Goal: Task Accomplishment & Management: Manage account settings

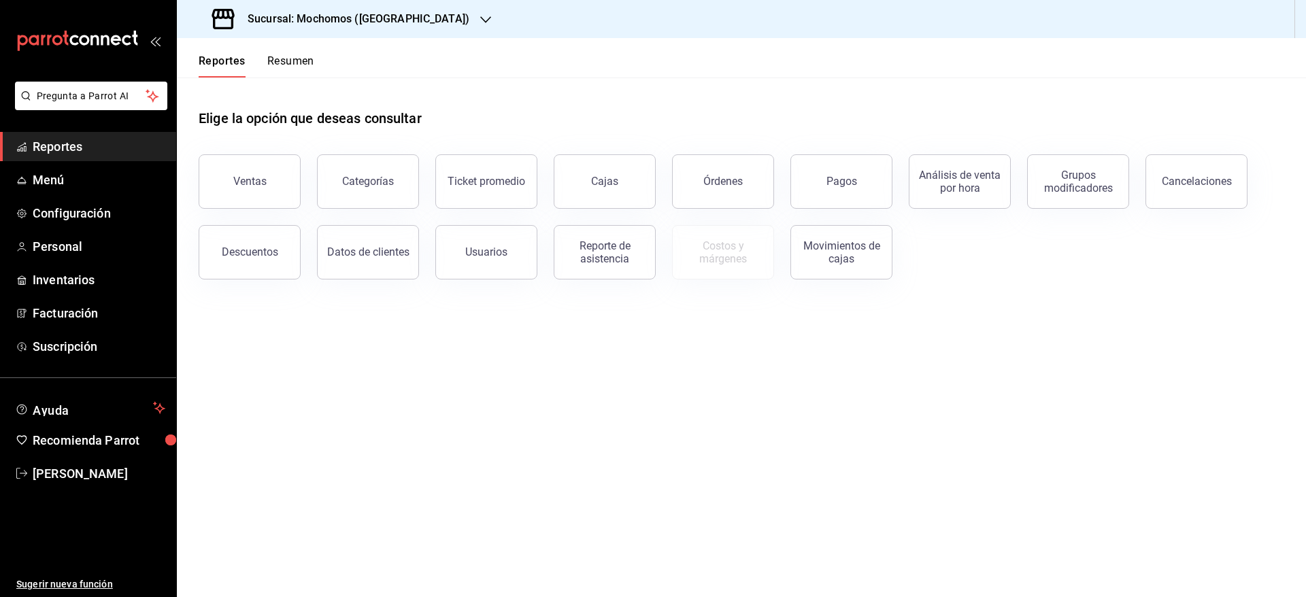
click at [407, 15] on h3 "Sucursal: Mochomos ([GEOGRAPHIC_DATA])" at bounding box center [353, 19] width 233 height 16
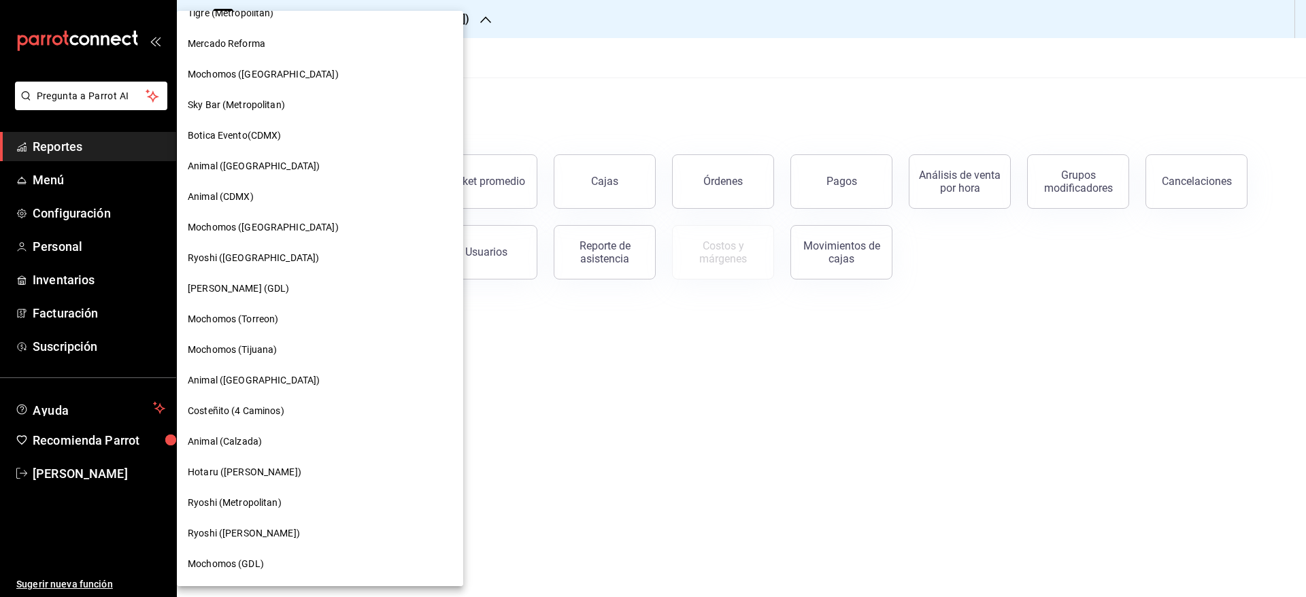
scroll to position [690, 0]
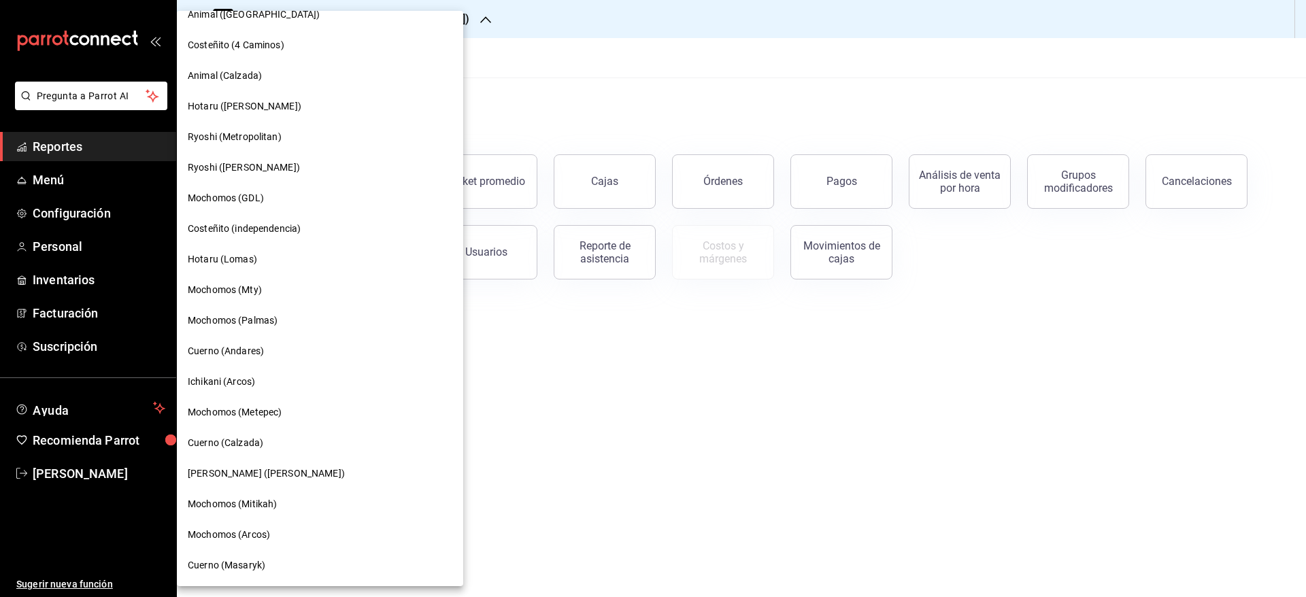
click at [284, 477] on span "[PERSON_NAME] ([PERSON_NAME])" at bounding box center [266, 474] width 157 height 14
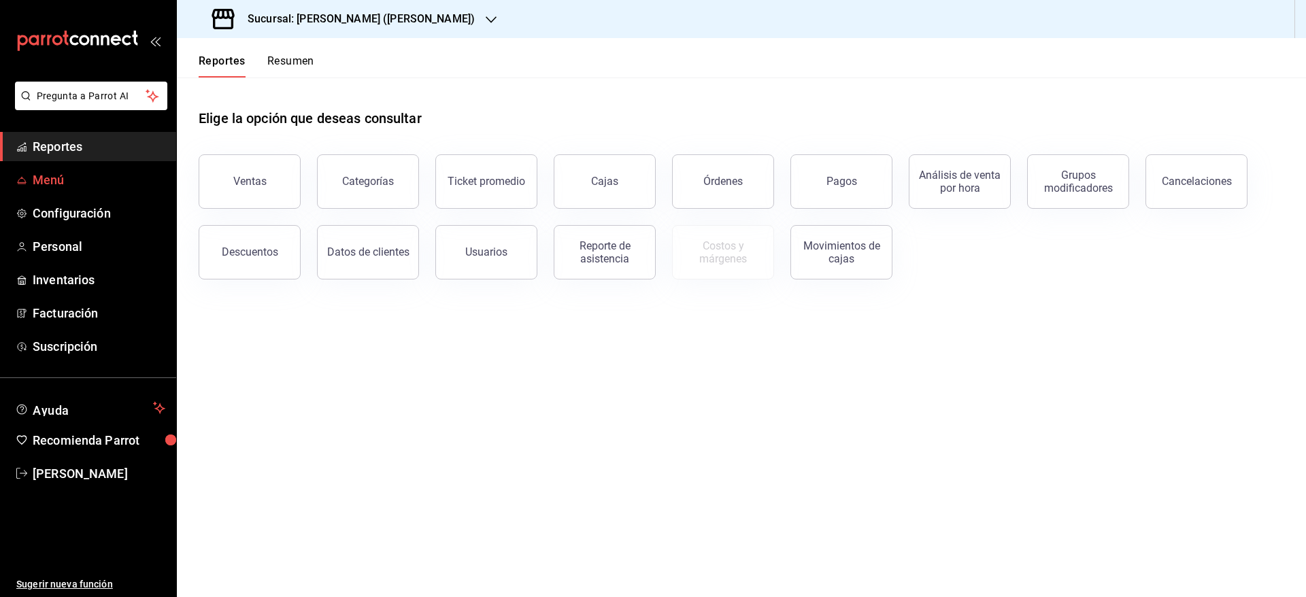
click at [95, 182] on span "Menú" at bounding box center [99, 180] width 133 height 18
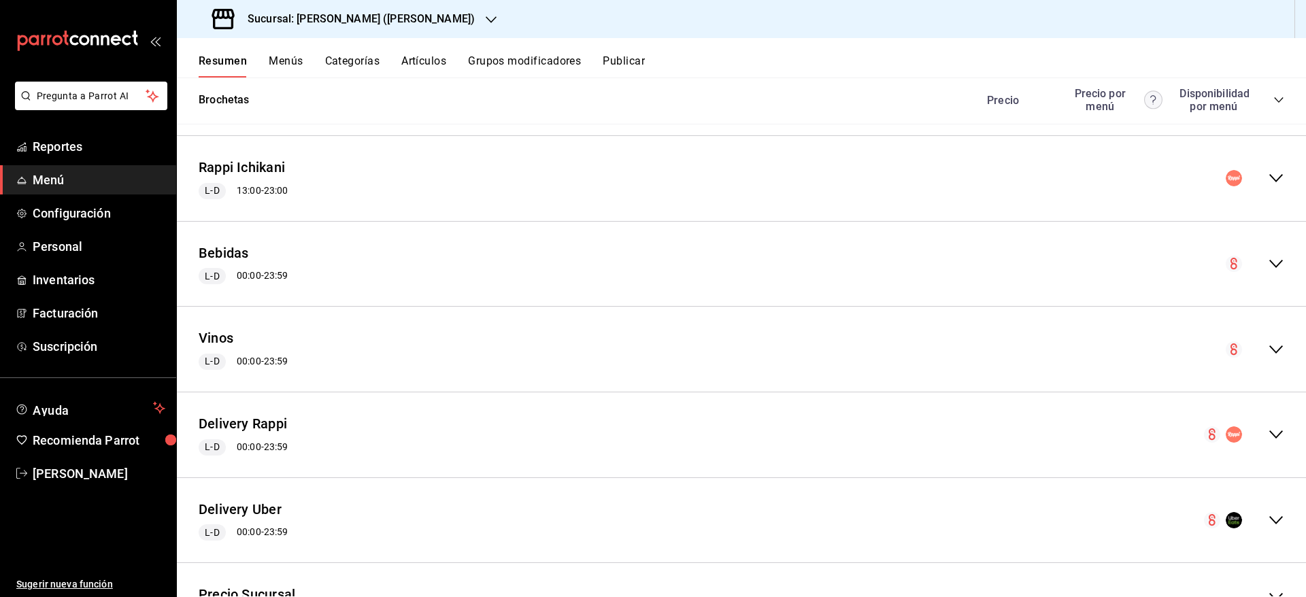
scroll to position [1898, 0]
click at [1090, 182] on div "Rappi Ichikani L-D 13:00 - 23:00" at bounding box center [741, 180] width 1129 height 63
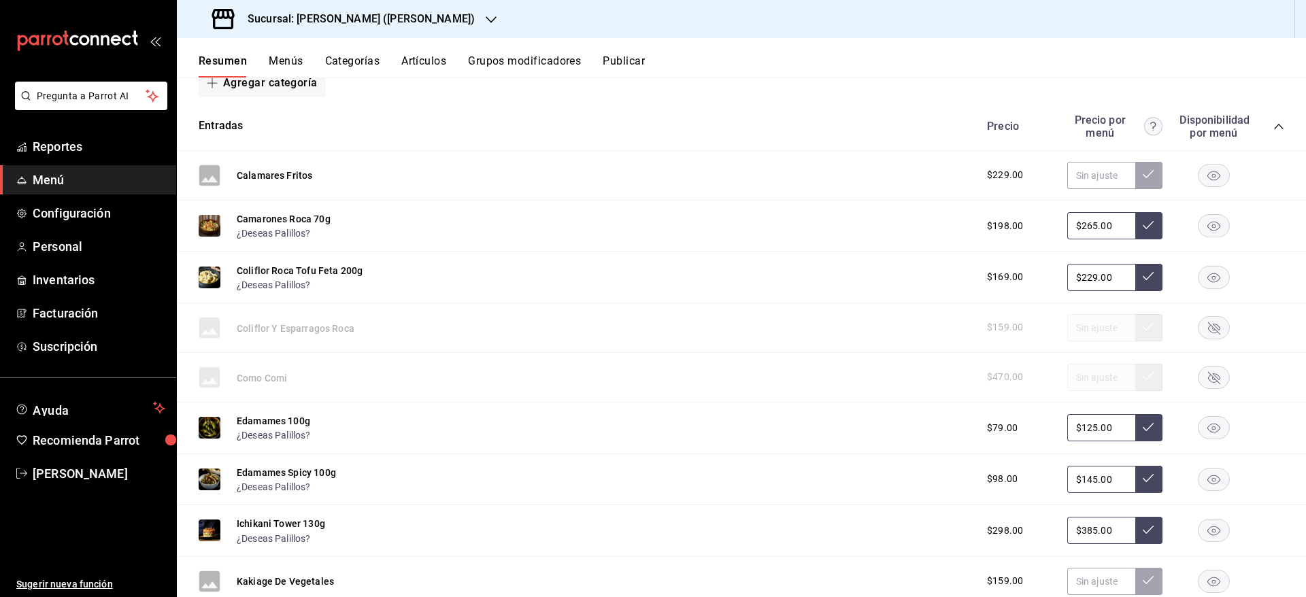
scroll to position [2048, 0]
click at [1104, 424] on input "$125.00" at bounding box center [1101, 426] width 68 height 27
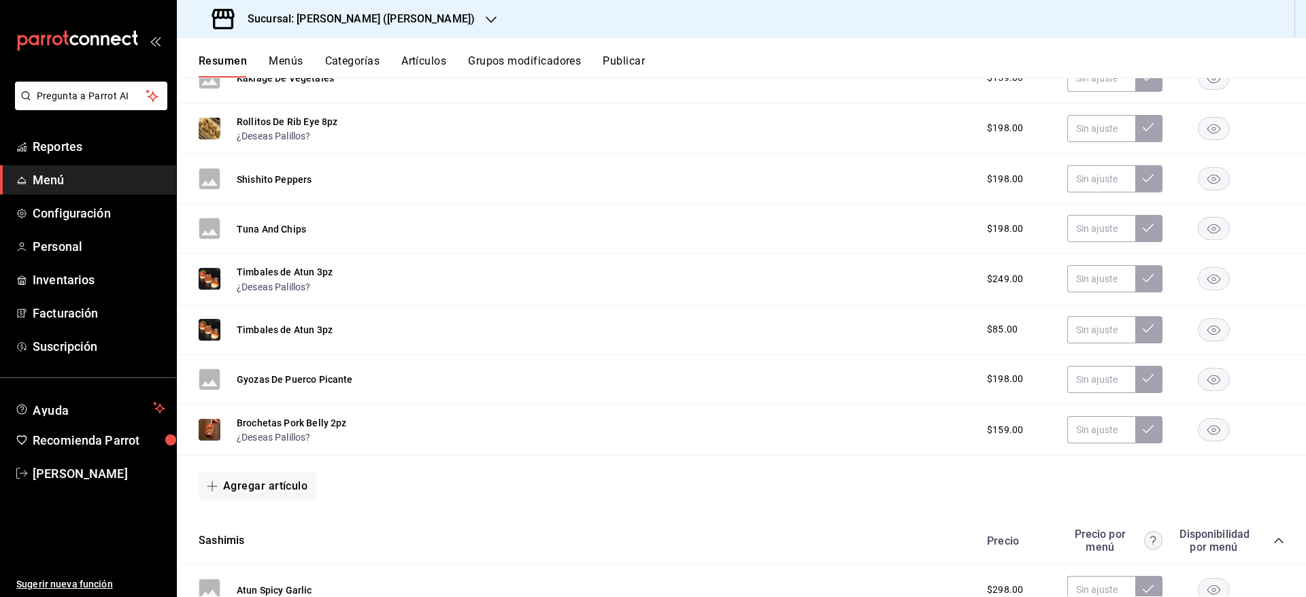
scroll to position [669, 0]
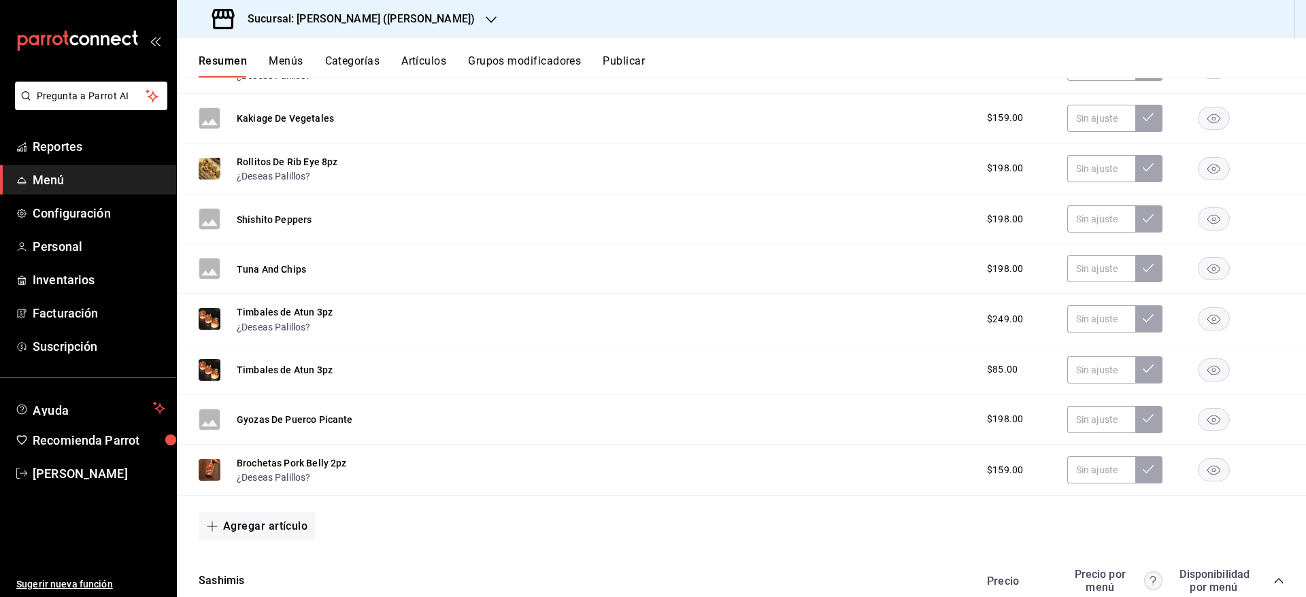
click at [414, 59] on button "Artículos" at bounding box center [423, 65] width 45 height 23
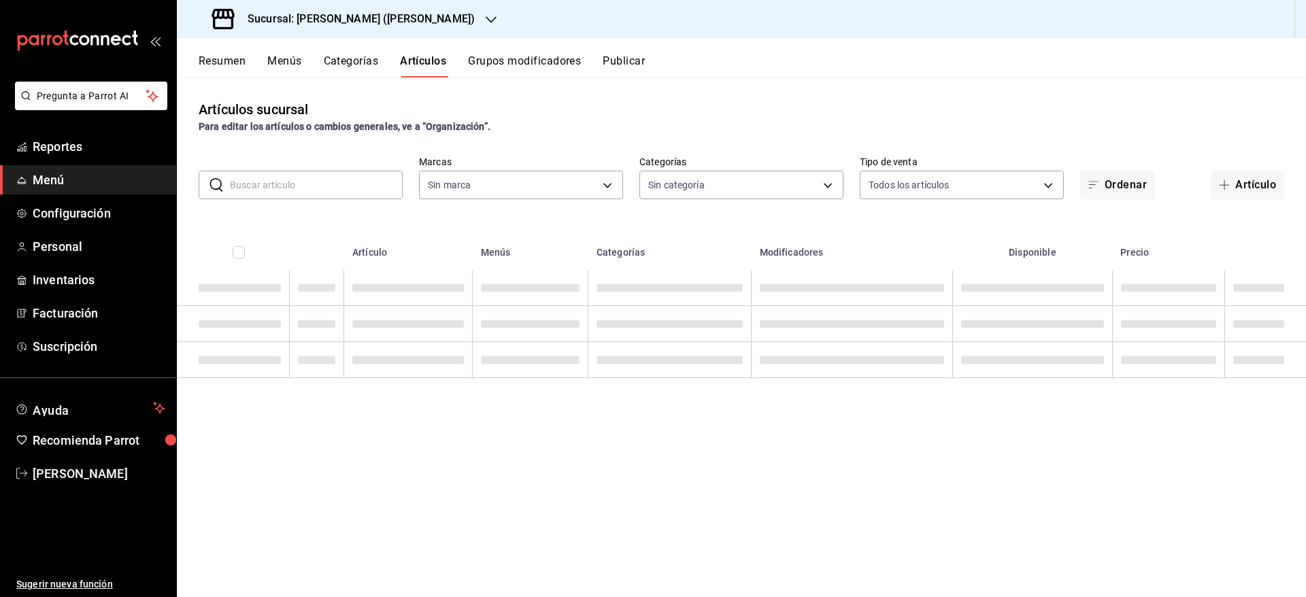
click at [284, 178] on input "text" at bounding box center [316, 184] width 173 height 27
type input "3e284276-a834-4a39-bc59-2edda2d06158"
type input "ed"
type input "0888166d-cafe-4314-b4ca-5cc39b3f8788,8e446e21-6018-4817-8190-f52a24a40d39,8cf1e…"
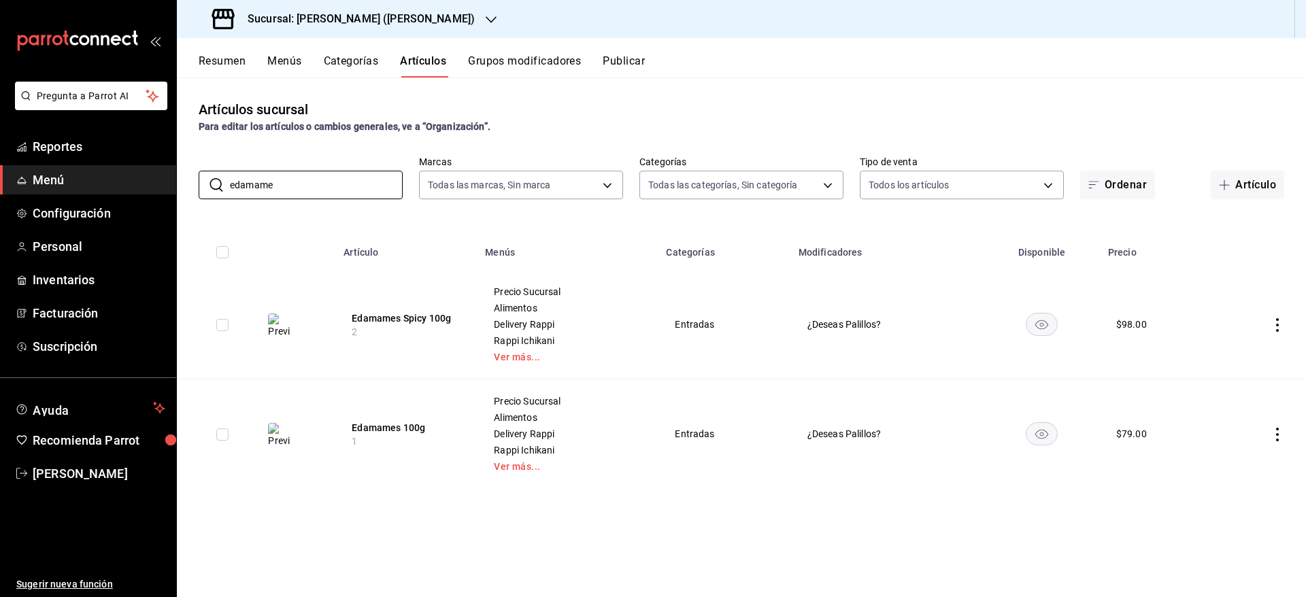
type input "edamame"
click at [276, 55] on button "Menús" at bounding box center [284, 65] width 34 height 23
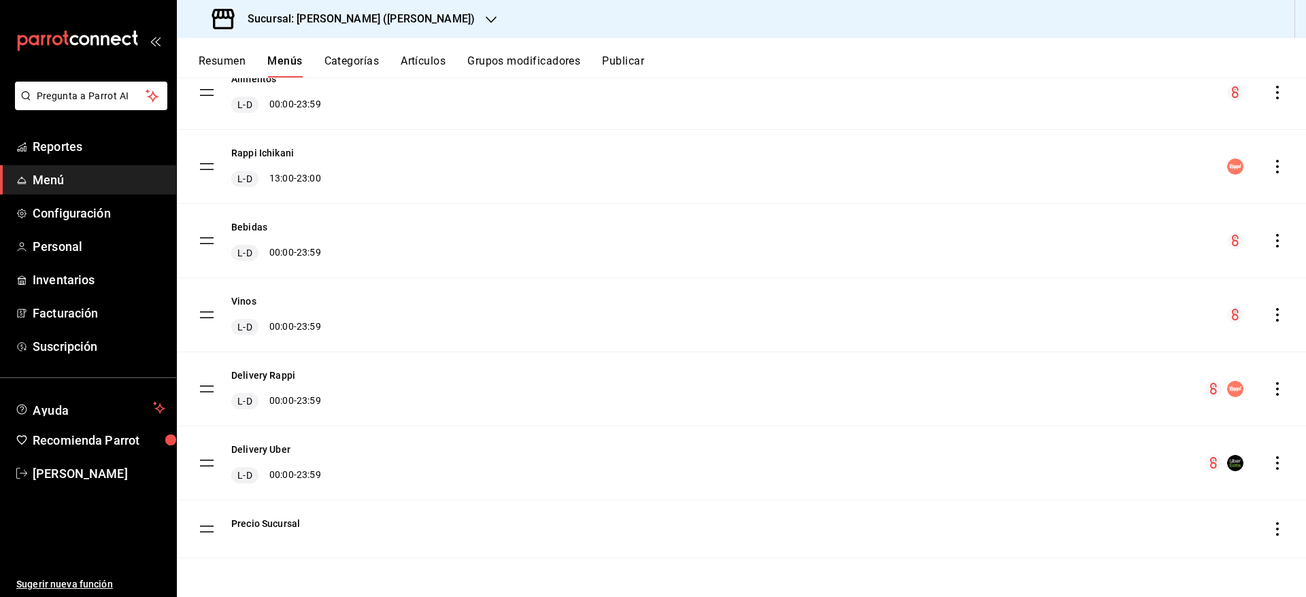
scroll to position [52, 0]
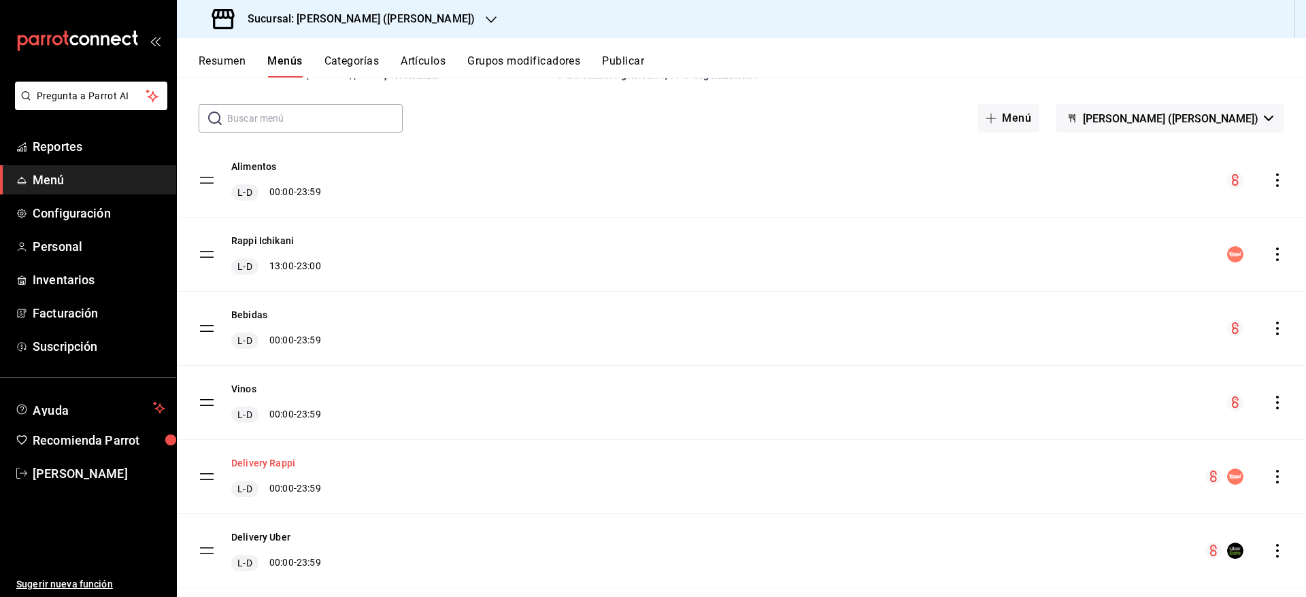
click at [278, 458] on button "Delivery Rappi" at bounding box center [263, 463] width 64 height 14
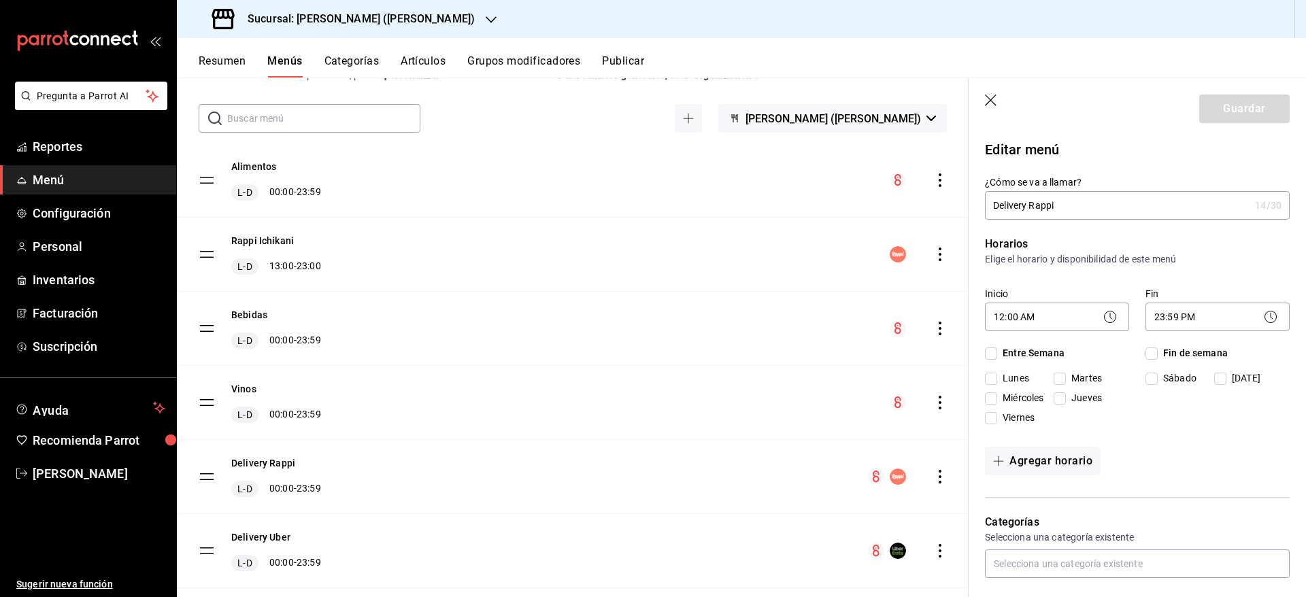
click at [997, 97] on icon "button" at bounding box center [992, 102] width 14 height 14
checkbox input "false"
type input "1755835034207"
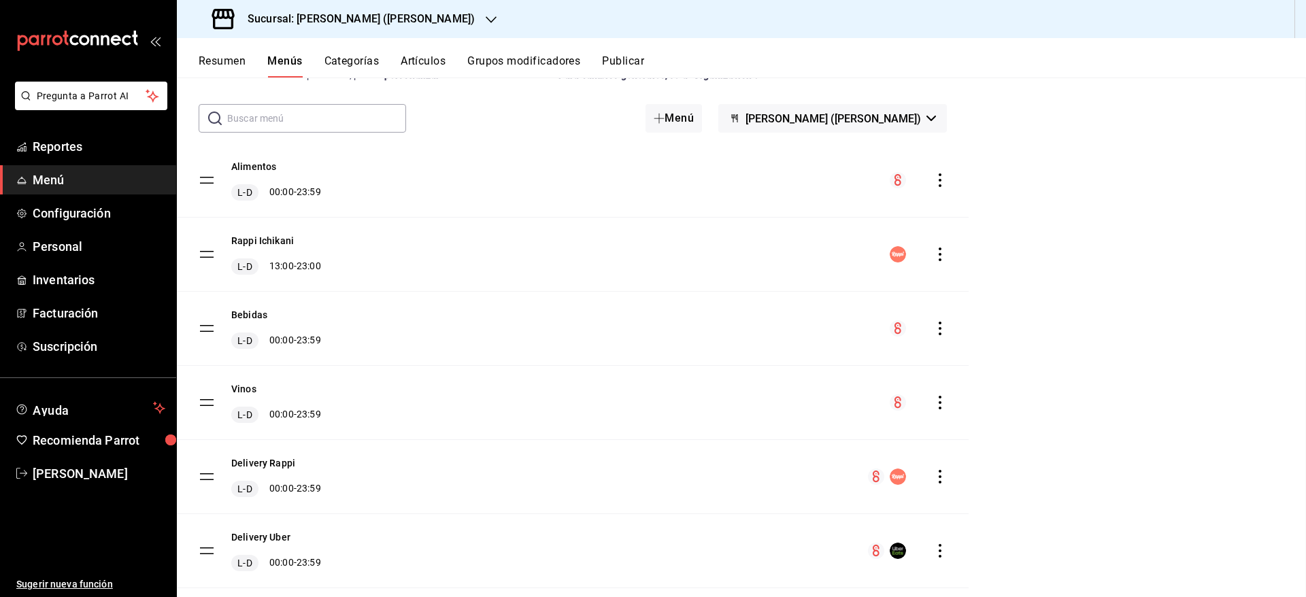
checkbox input "false"
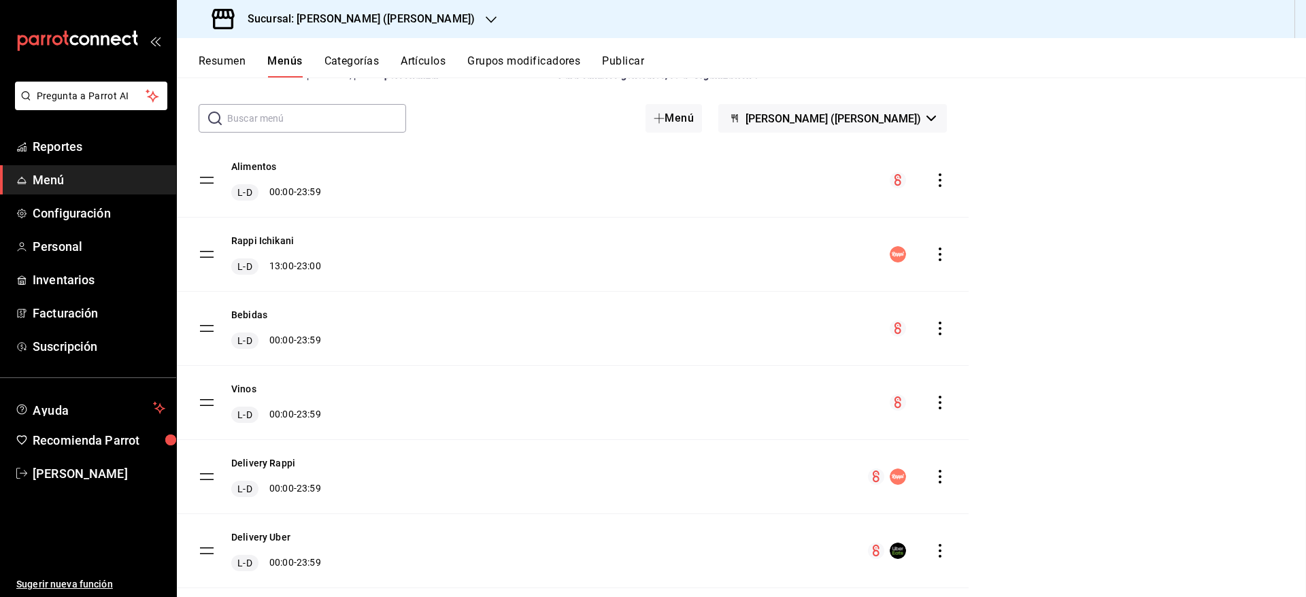
checkbox input "false"
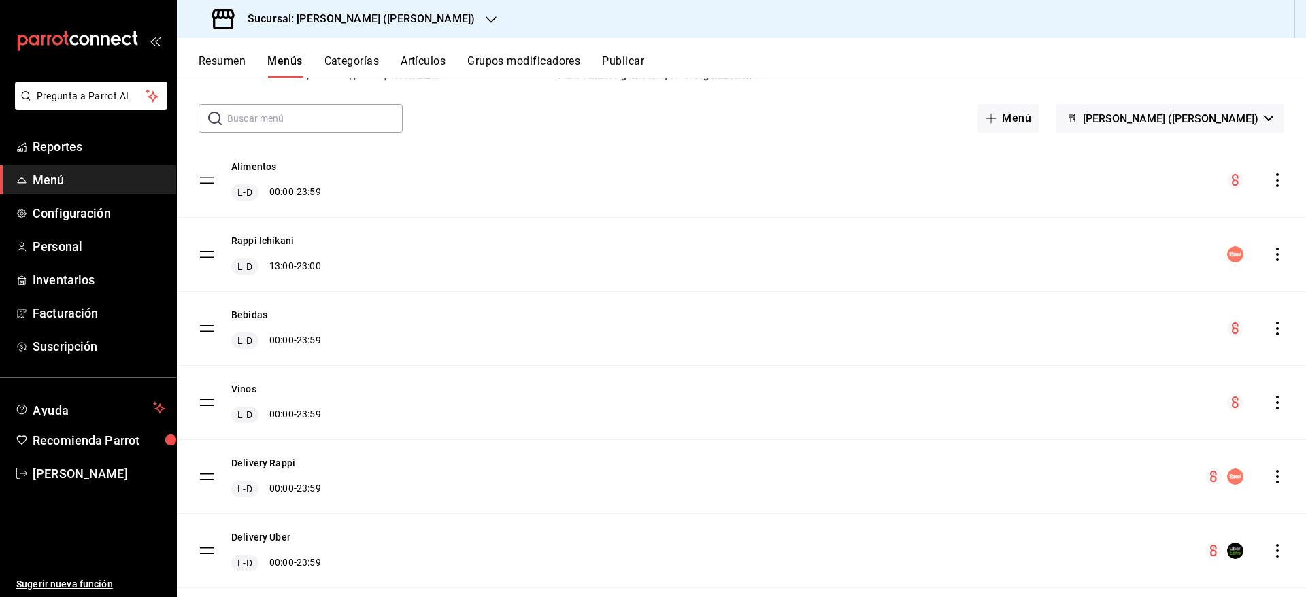
scroll to position [139, 0]
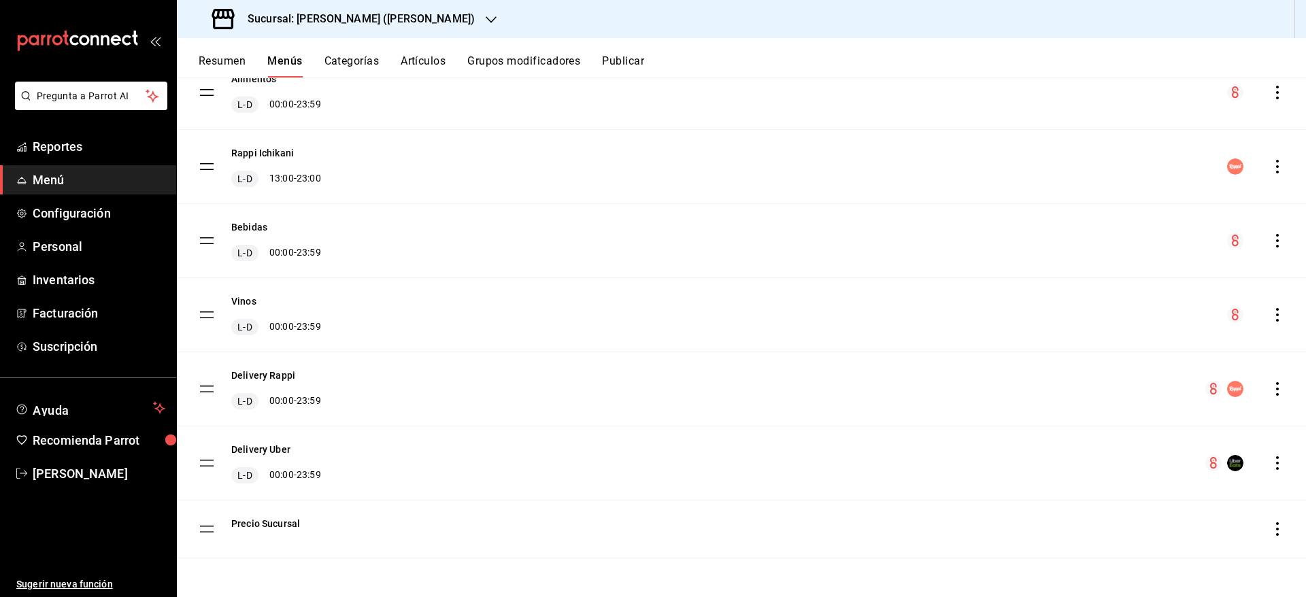
click at [346, 57] on button "Categorías" at bounding box center [351, 65] width 55 height 23
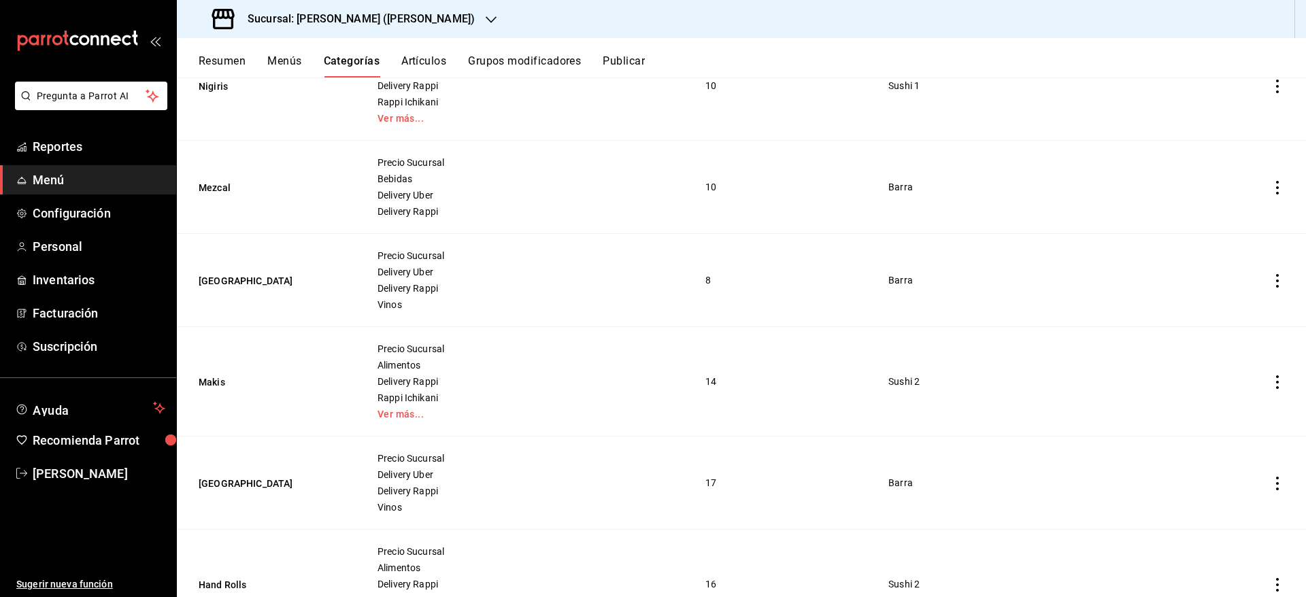
scroll to position [1580, 0]
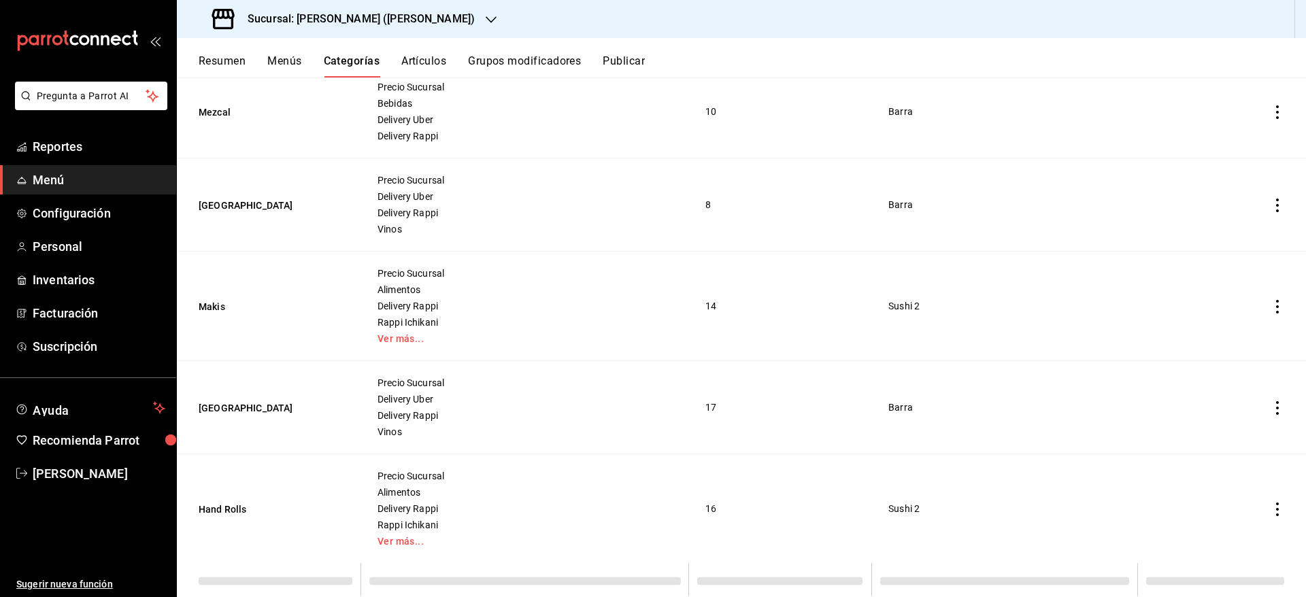
click at [224, 64] on button "Resumen" at bounding box center [222, 65] width 47 height 23
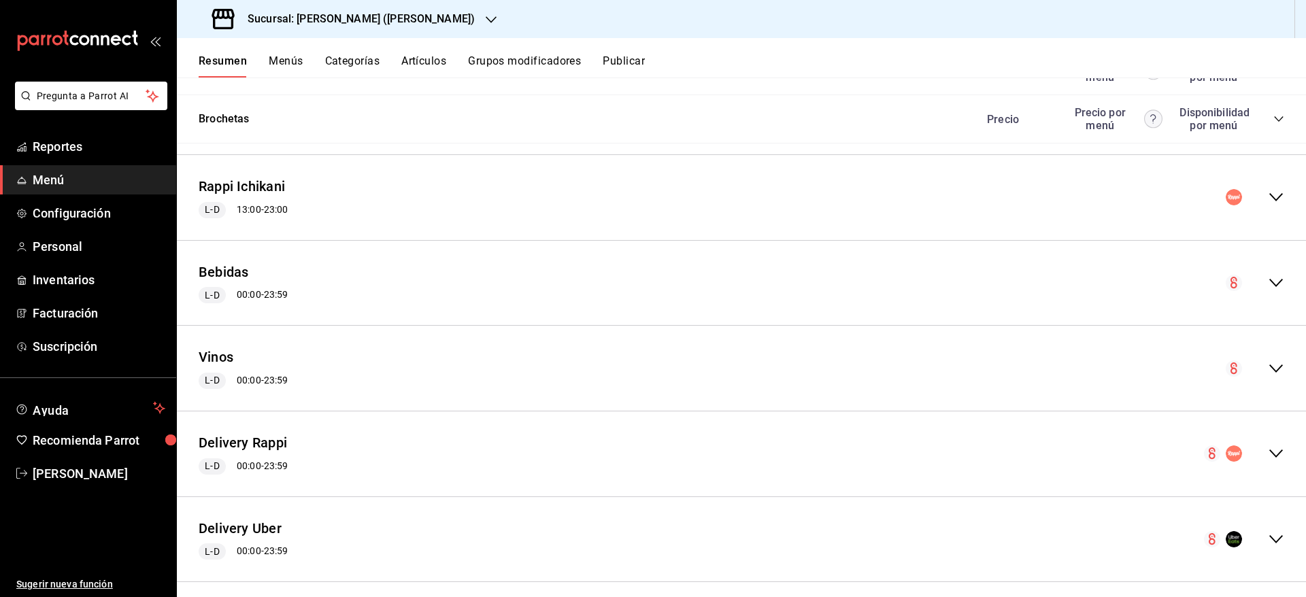
scroll to position [1889, 0]
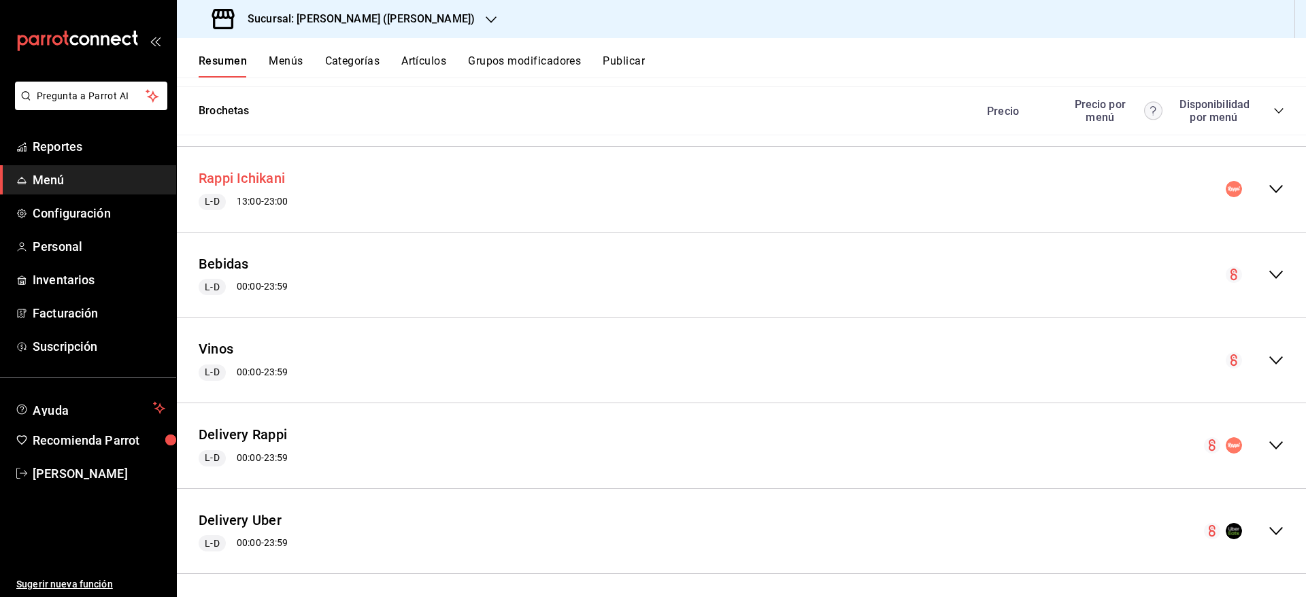
click at [255, 177] on button "Rappi Ichikani" at bounding box center [242, 179] width 86 height 20
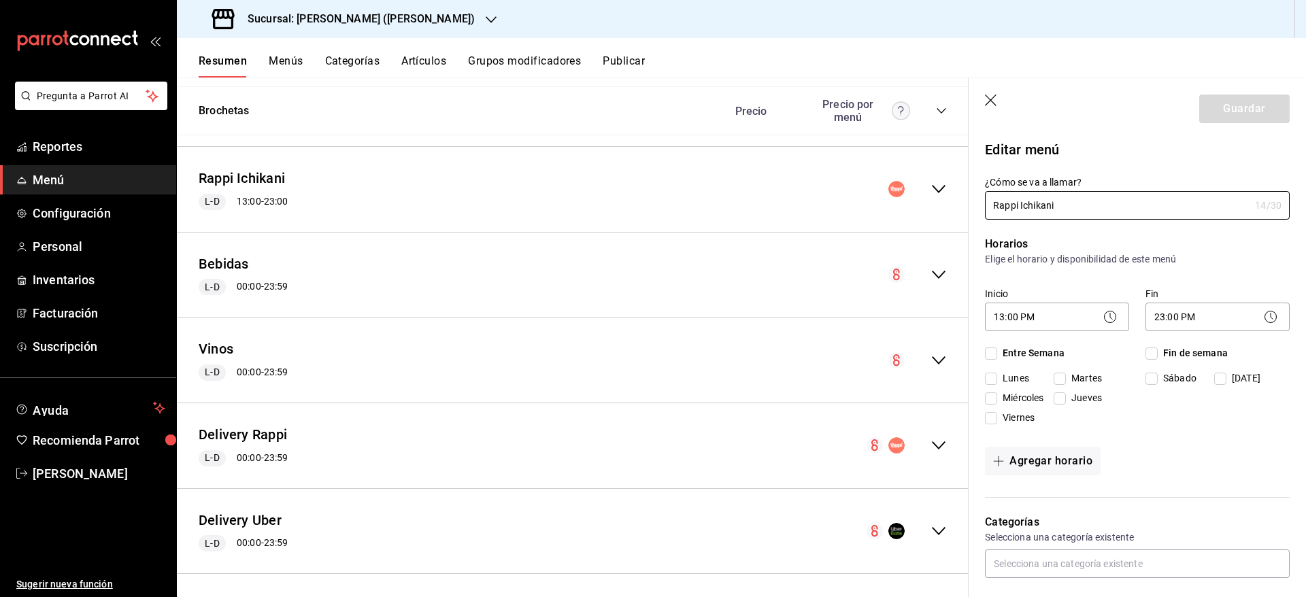
checkbox input "true"
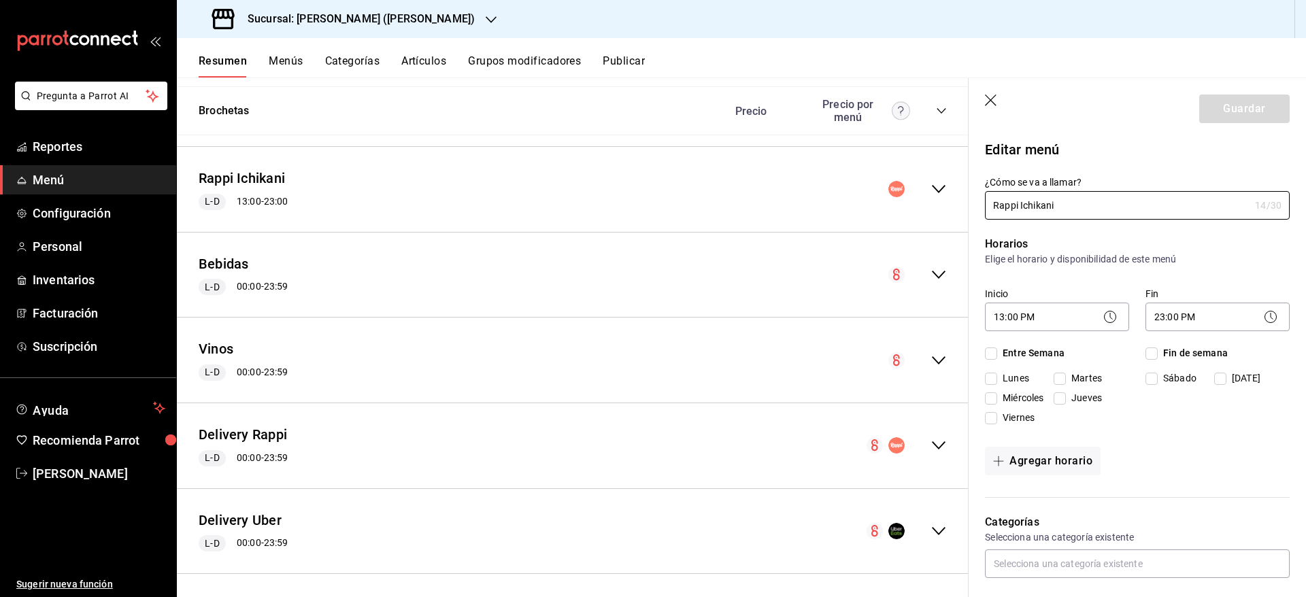
checkbox input "true"
click at [987, 105] on icon "button" at bounding box center [992, 102] width 14 height 14
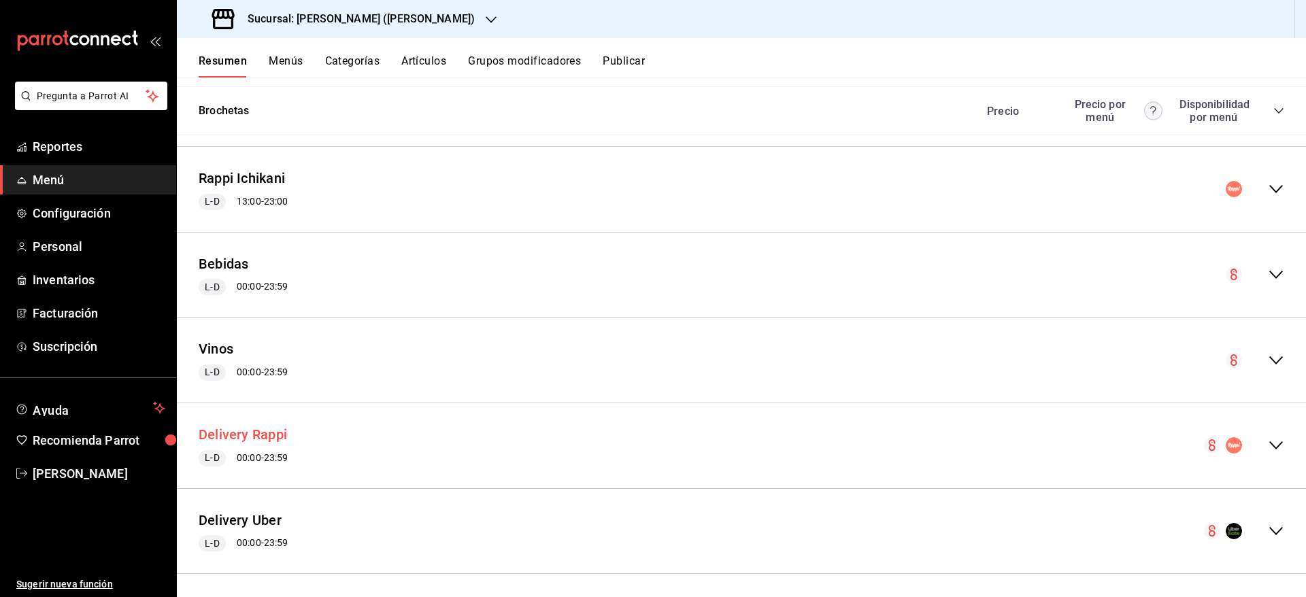
click at [241, 433] on button "Delivery Rappi" at bounding box center [243, 435] width 88 height 20
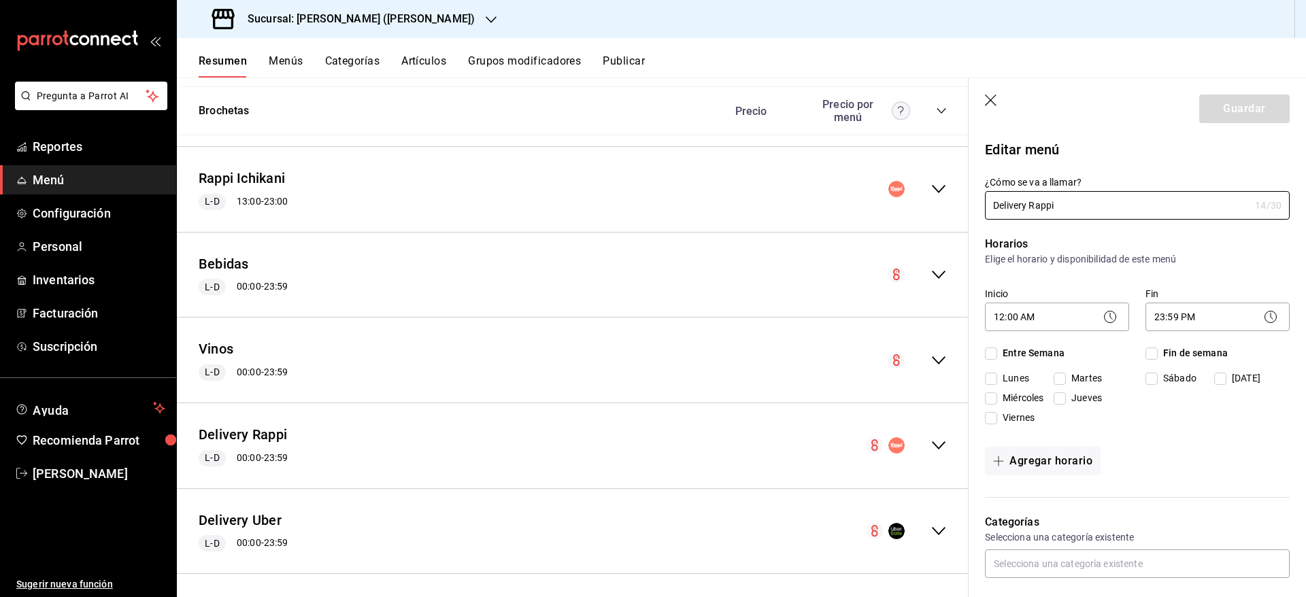
checkbox input "true"
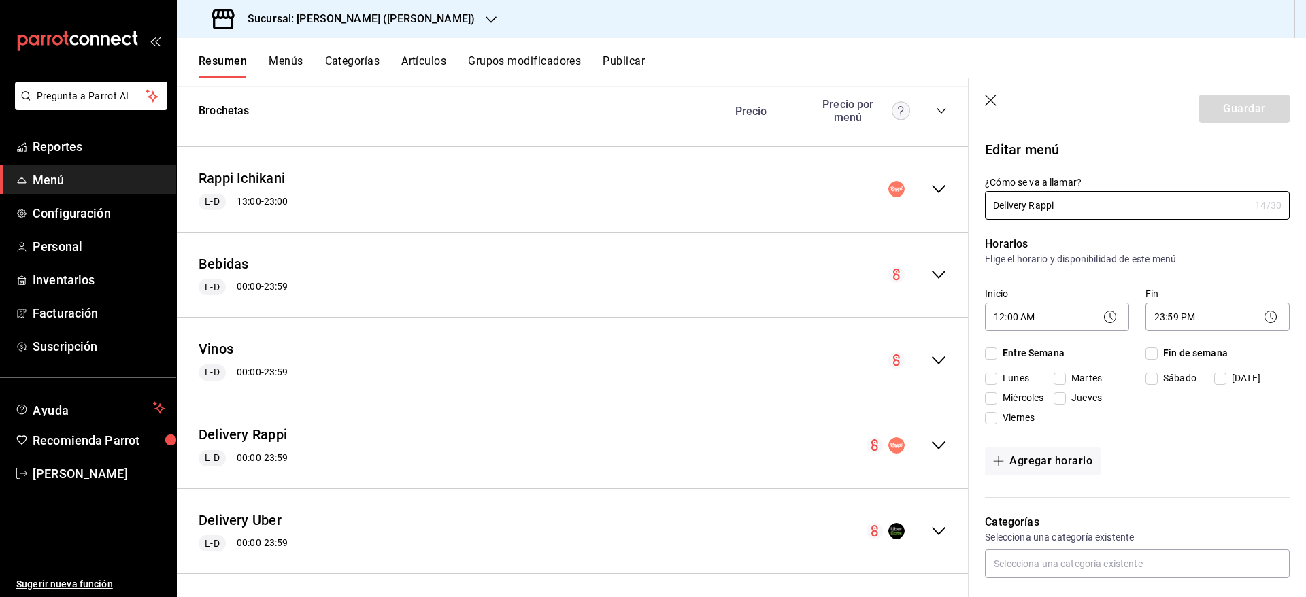
checkbox input "true"
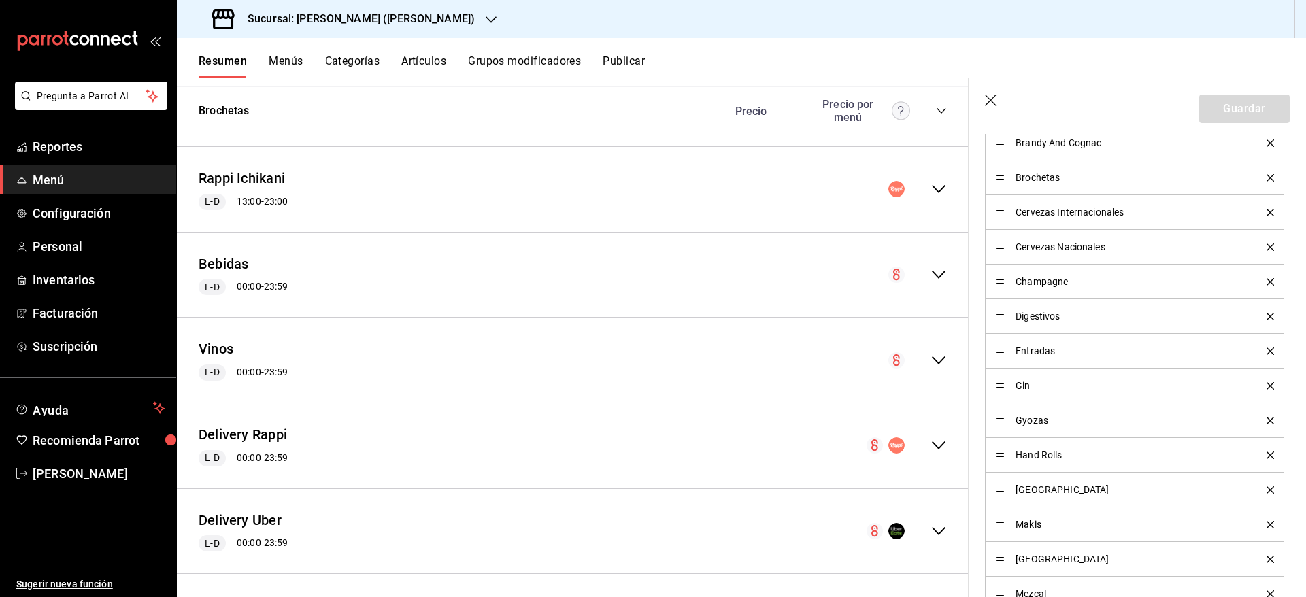
scroll to position [569, 0]
click at [992, 102] on icon "button" at bounding box center [991, 101] width 12 height 12
checkbox input "false"
type input "1755835074881"
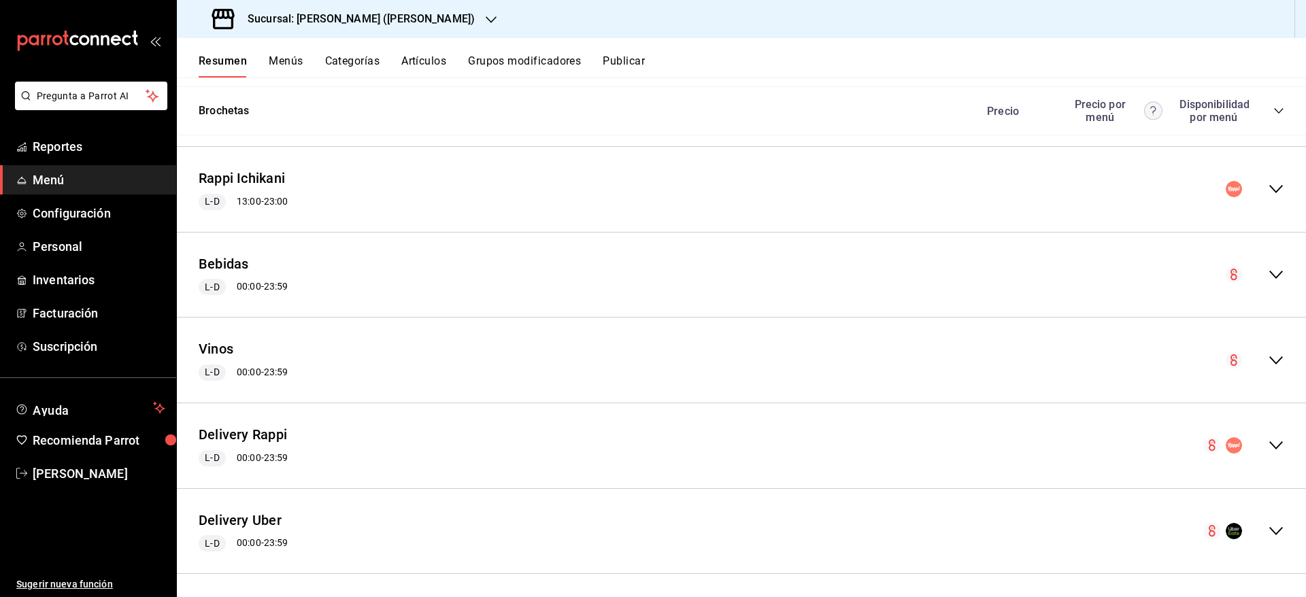
checkbox input "false"
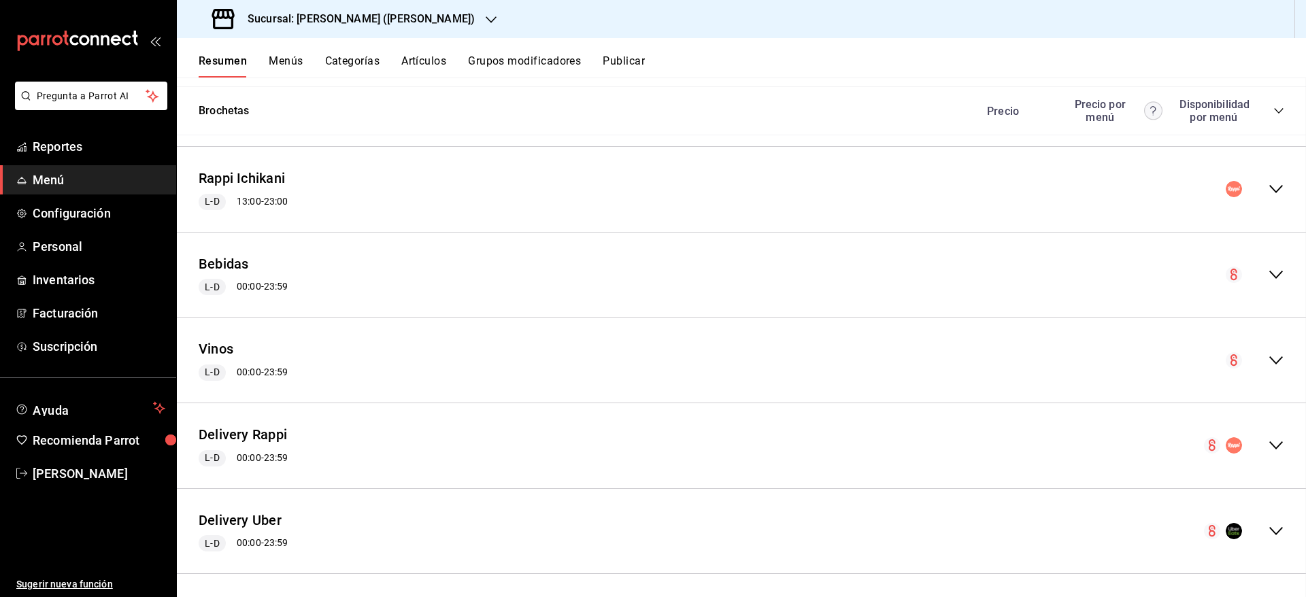
checkbox input "false"
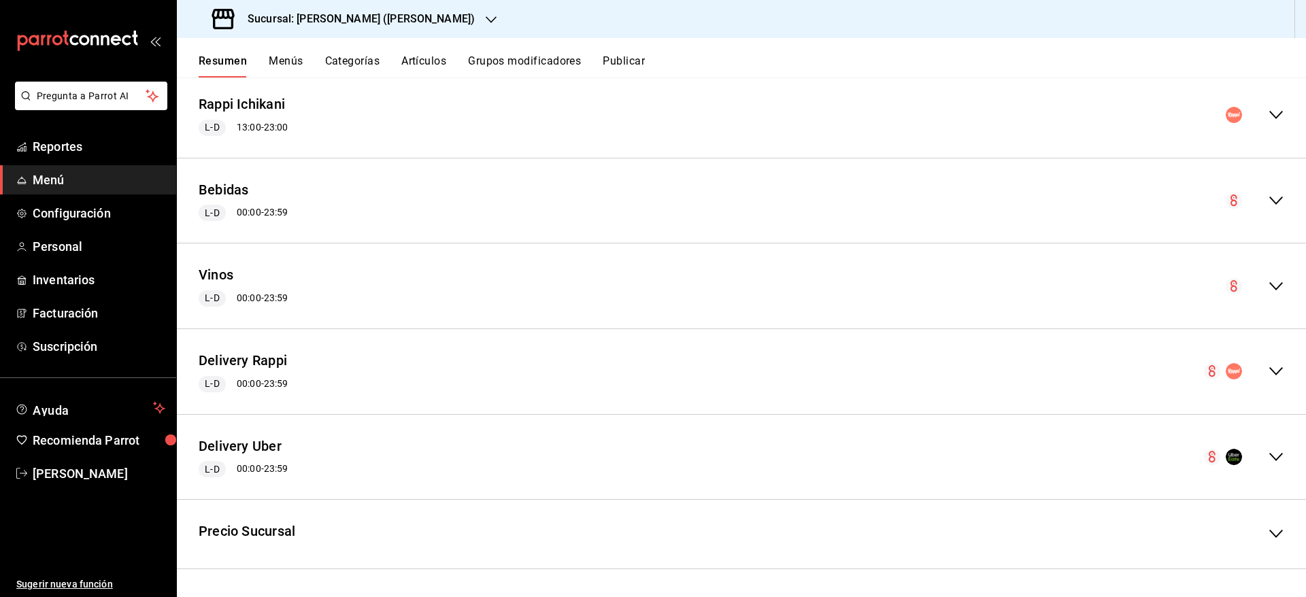
click at [1268, 365] on icon "collapse-menu-row" at bounding box center [1276, 371] width 16 height 16
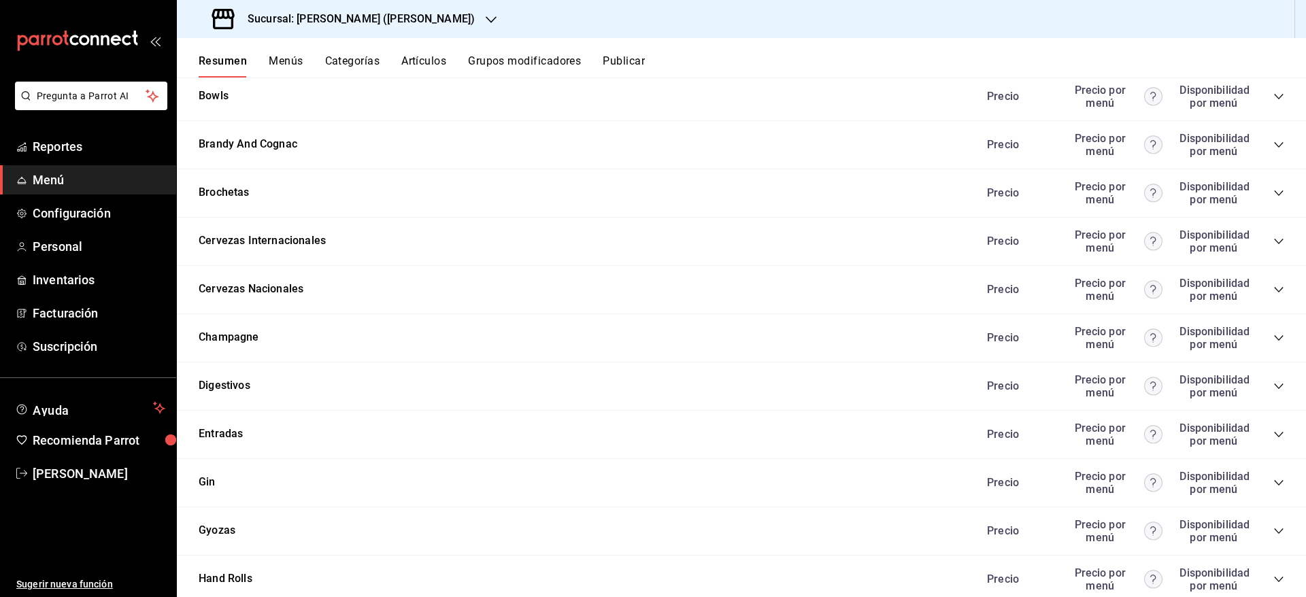
scroll to position [4490, 0]
click at [1273, 433] on icon "collapse-category-row" at bounding box center [1278, 434] width 11 height 11
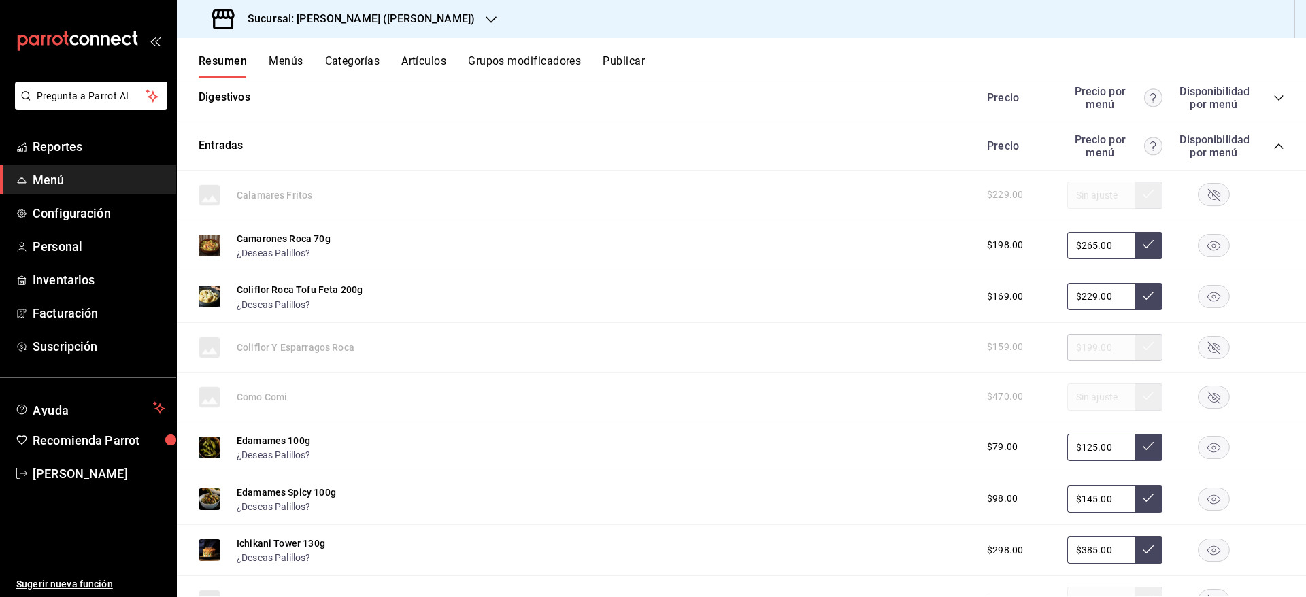
scroll to position [4782, 0]
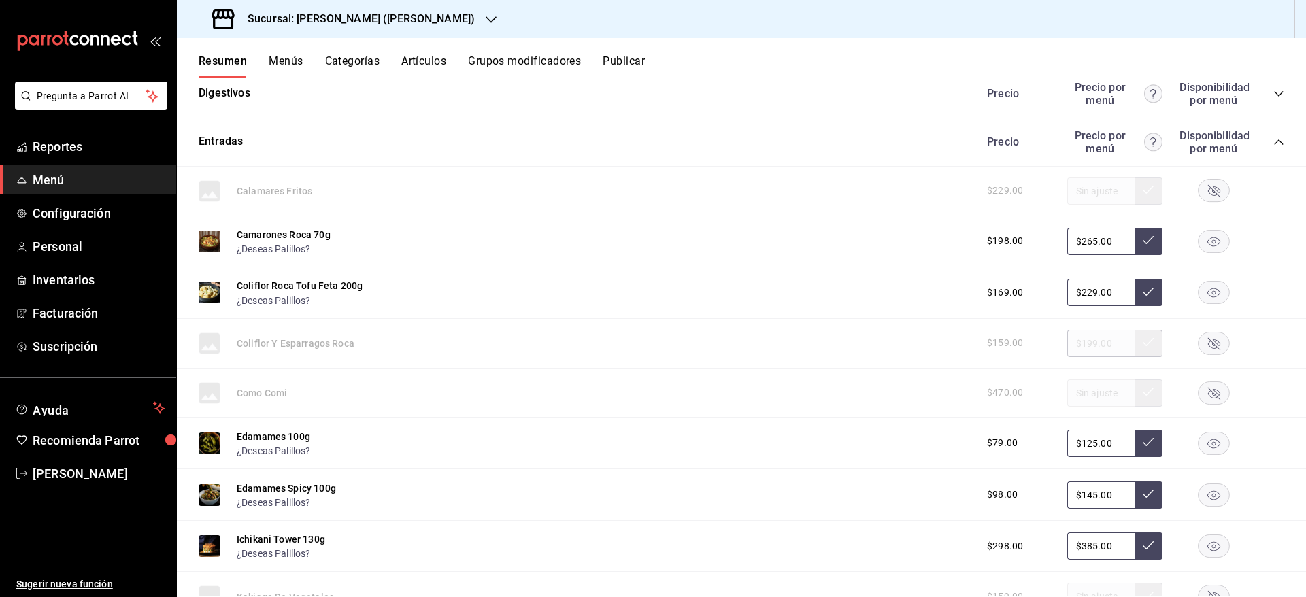
click at [1080, 441] on input "$125.00" at bounding box center [1101, 443] width 68 height 27
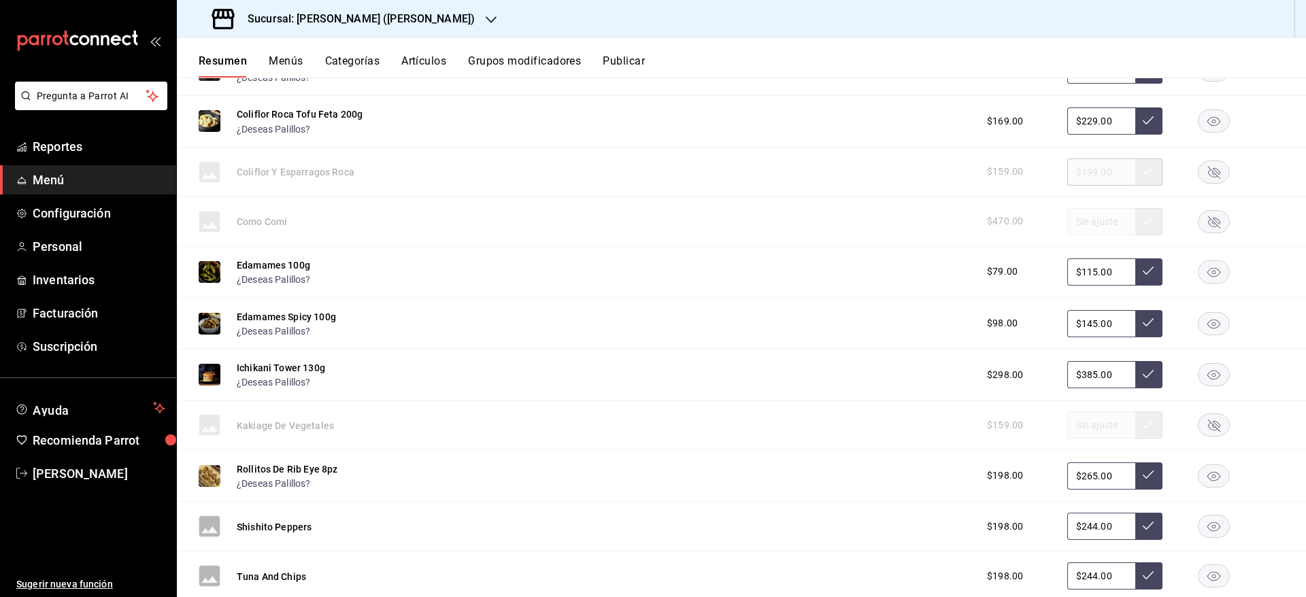
scroll to position [4949, 0]
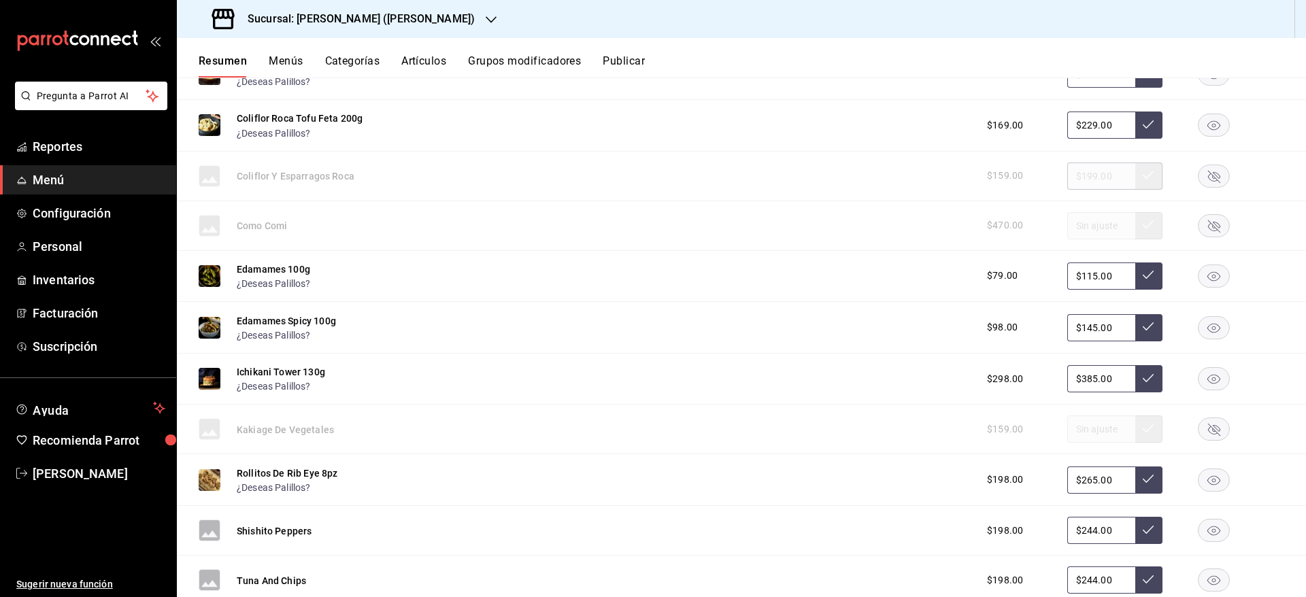
type input "$115.00"
click at [1143, 276] on icon at bounding box center [1148, 274] width 11 height 11
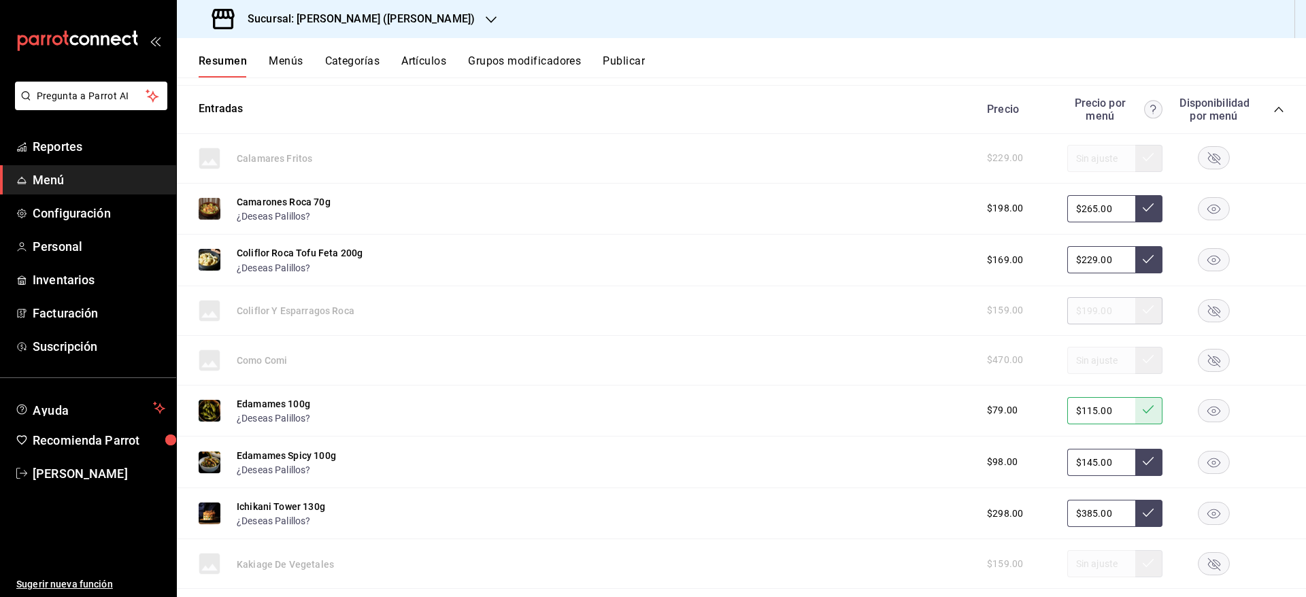
scroll to position [4811, 0]
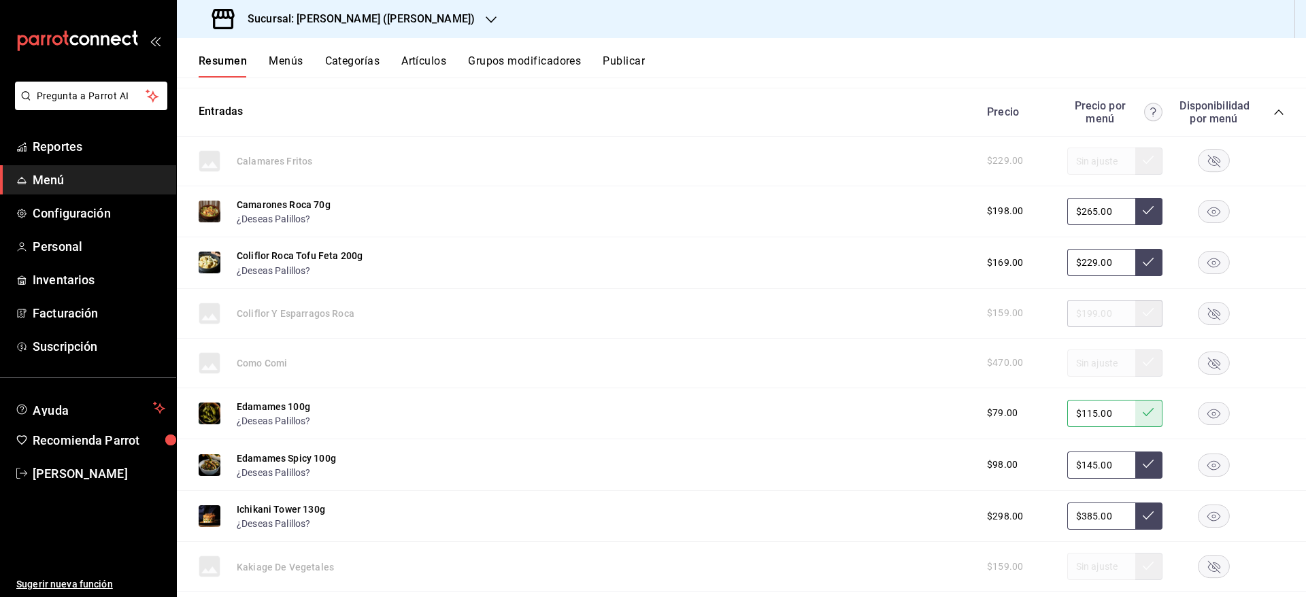
click at [1077, 208] on input "$265.00" at bounding box center [1101, 211] width 68 height 27
type input "$259.00"
click at [1135, 211] on button at bounding box center [1148, 211] width 27 height 27
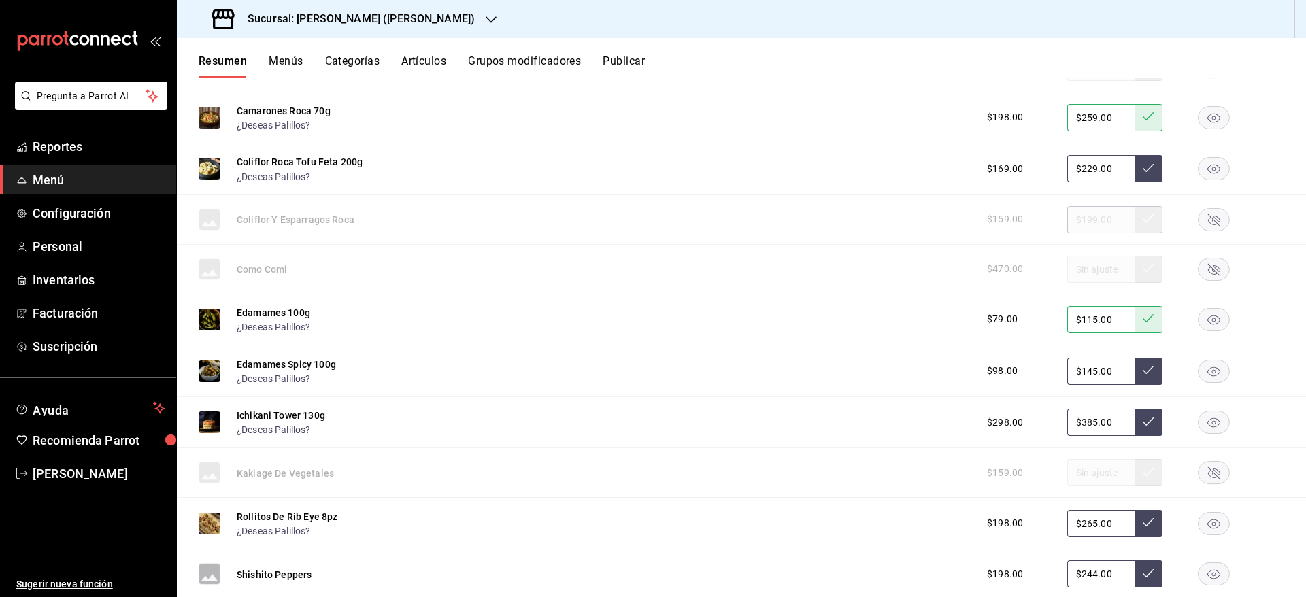
scroll to position [4911, 0]
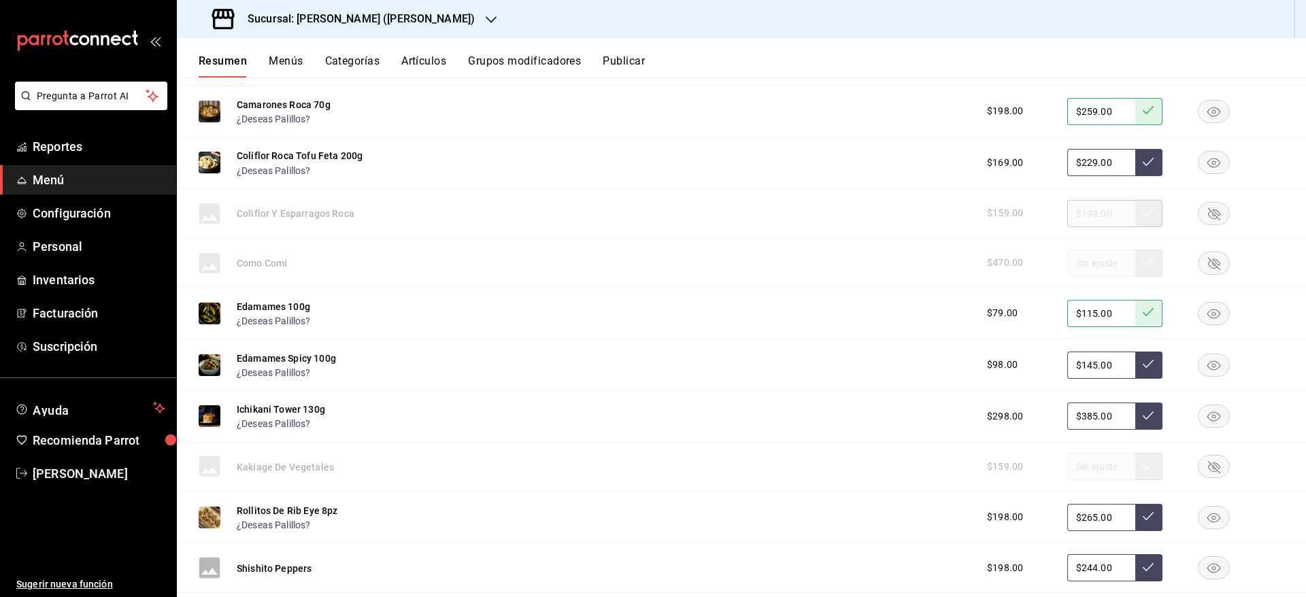
click at [1080, 415] on input "$385.00" at bounding box center [1101, 416] width 68 height 27
type input "$379.00"
click at [1143, 418] on icon at bounding box center [1148, 416] width 11 height 8
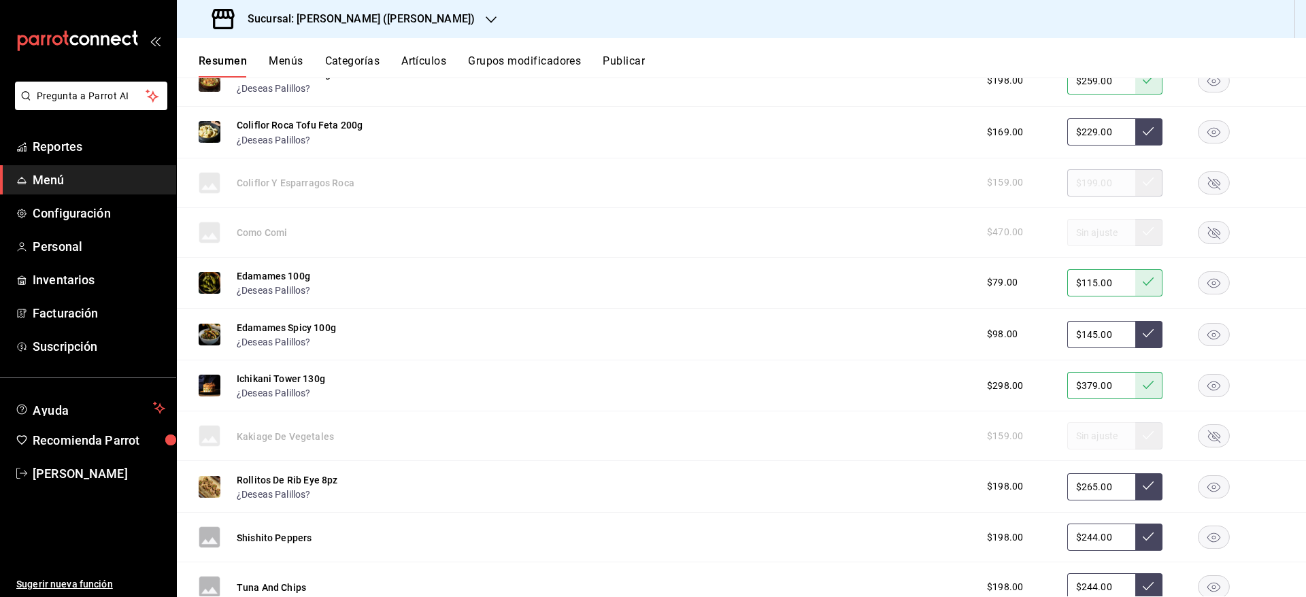
scroll to position [4961, 0]
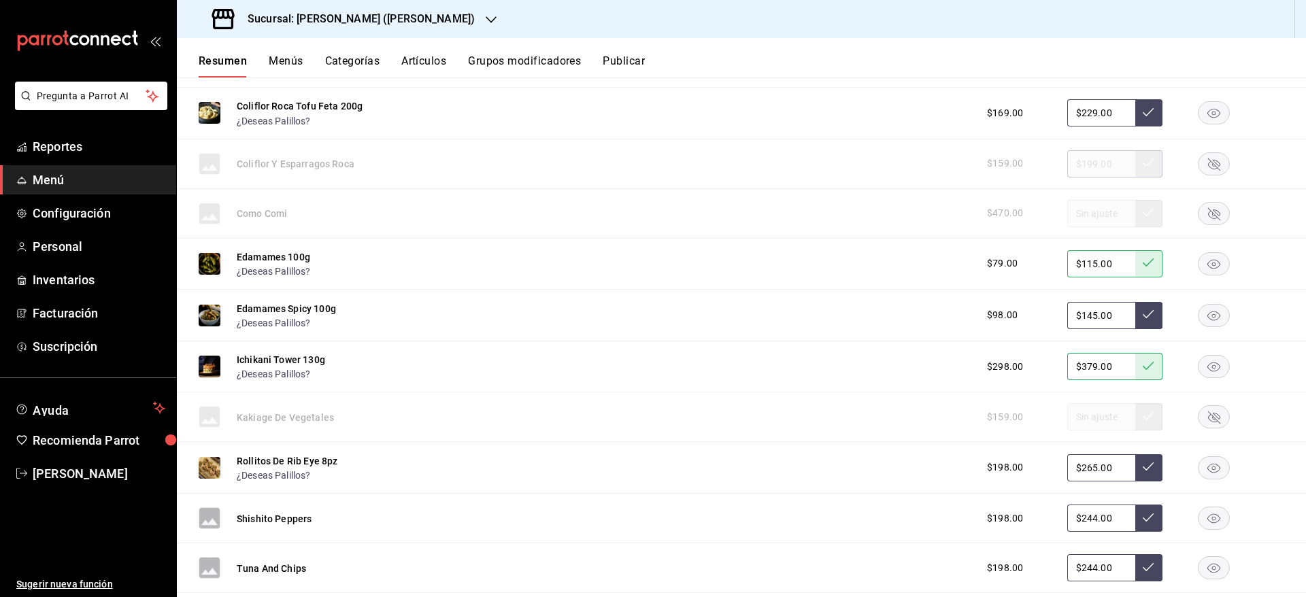
click at [1081, 469] on input "$265.00" at bounding box center [1101, 467] width 68 height 27
click at [1143, 471] on icon at bounding box center [1148, 466] width 11 height 11
click at [1135, 469] on button at bounding box center [1148, 467] width 27 height 27
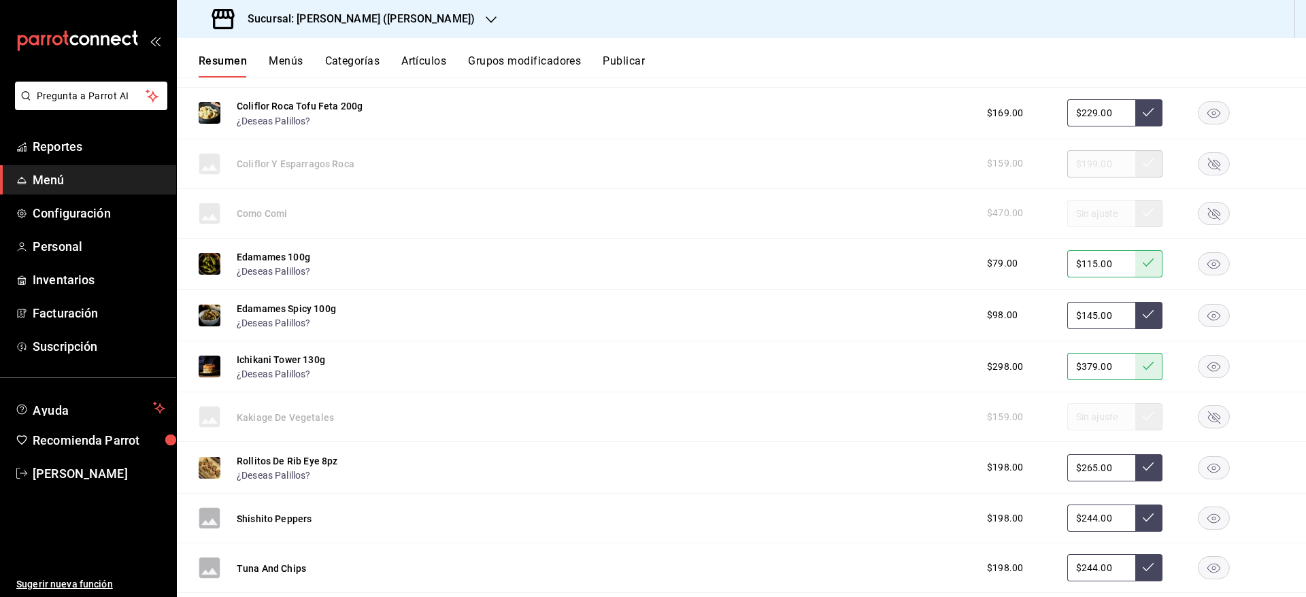
click at [1143, 471] on icon at bounding box center [1148, 466] width 11 height 11
click at [1078, 467] on input "$265.00" at bounding box center [1101, 467] width 68 height 27
type input "$259.00"
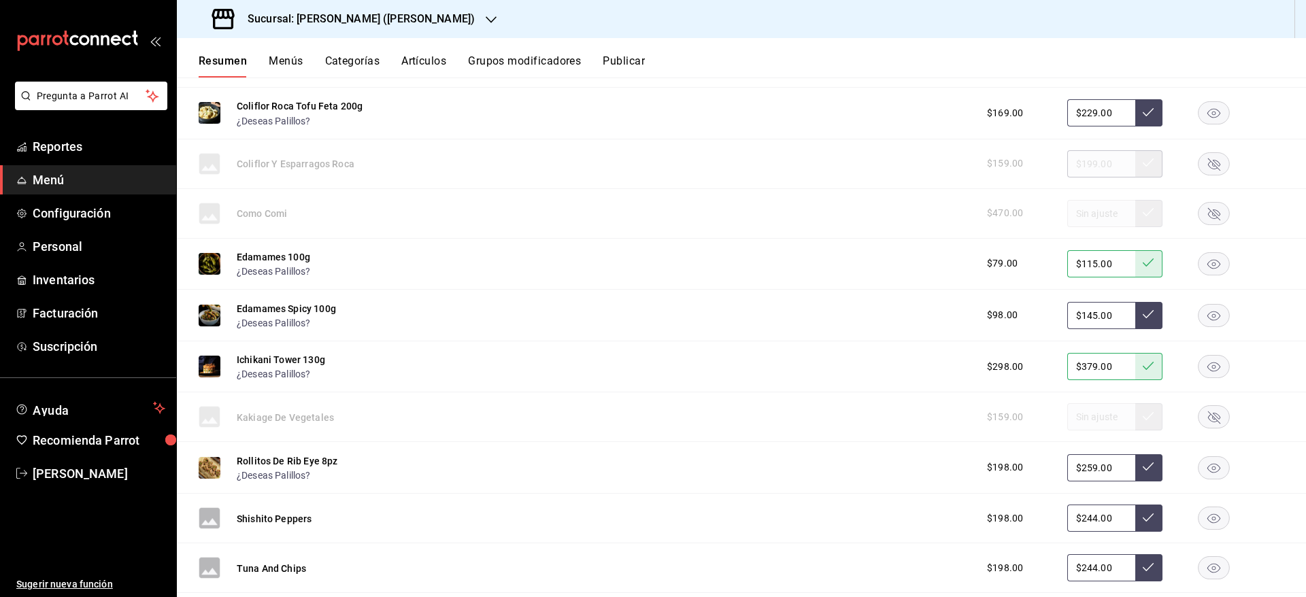
click at [1139, 464] on button at bounding box center [1148, 467] width 27 height 27
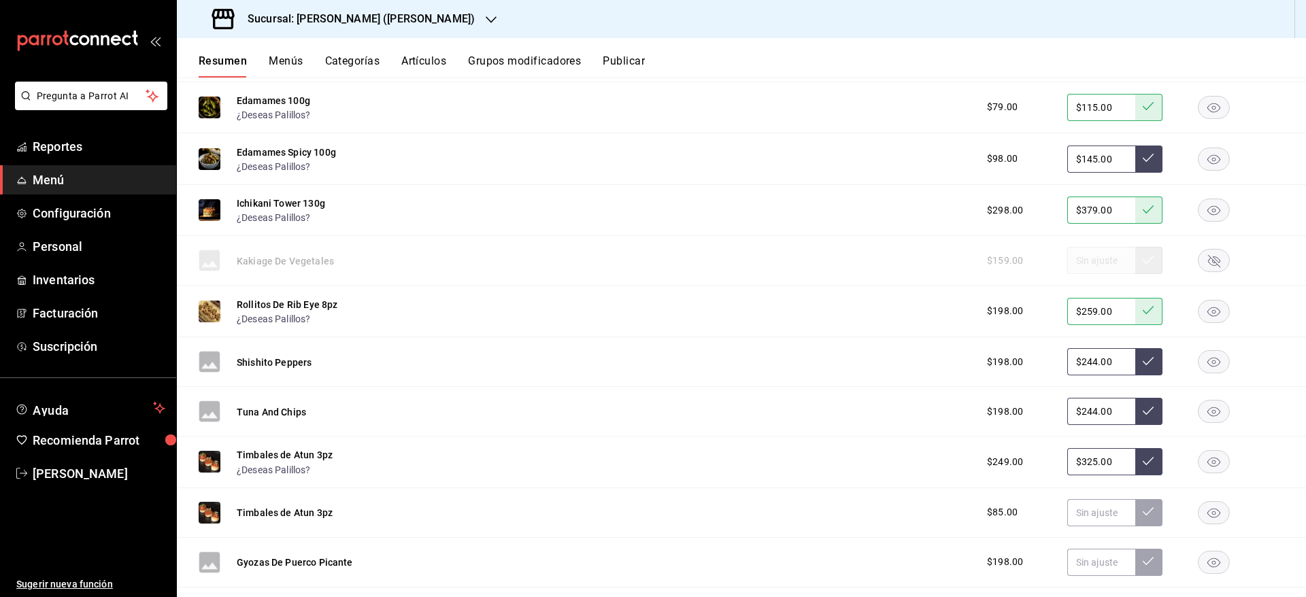
scroll to position [5118, 0]
click at [1079, 462] on input "$325.00" at bounding box center [1101, 461] width 68 height 27
type input "$319.00"
click at [1143, 464] on icon at bounding box center [1148, 460] width 11 height 11
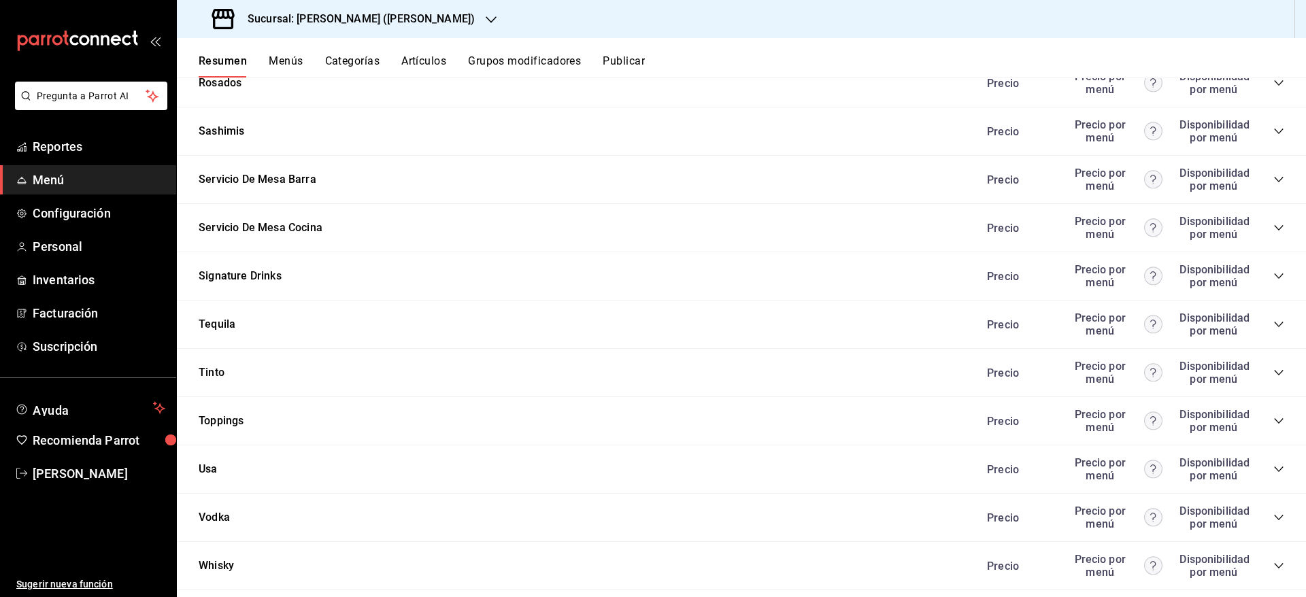
scroll to position [6192, 0]
click at [1273, 178] on icon "collapse-category-row" at bounding box center [1278, 180] width 11 height 11
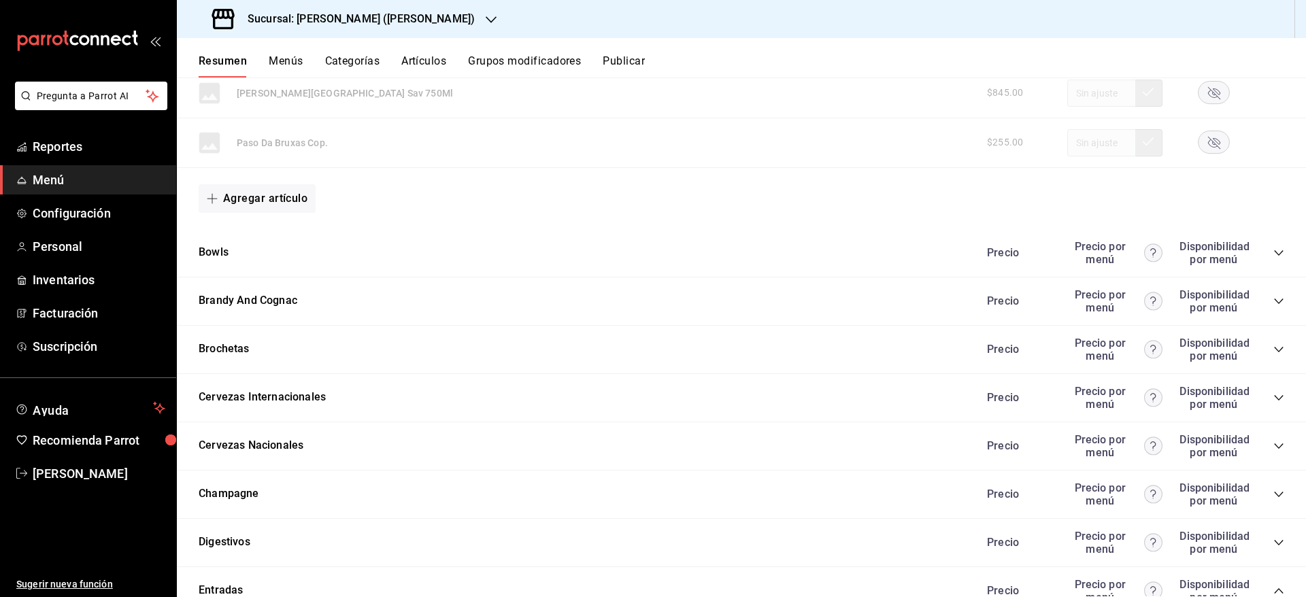
scroll to position [4332, 0]
click at [1273, 252] on icon "collapse-category-row" at bounding box center [1278, 253] width 11 height 11
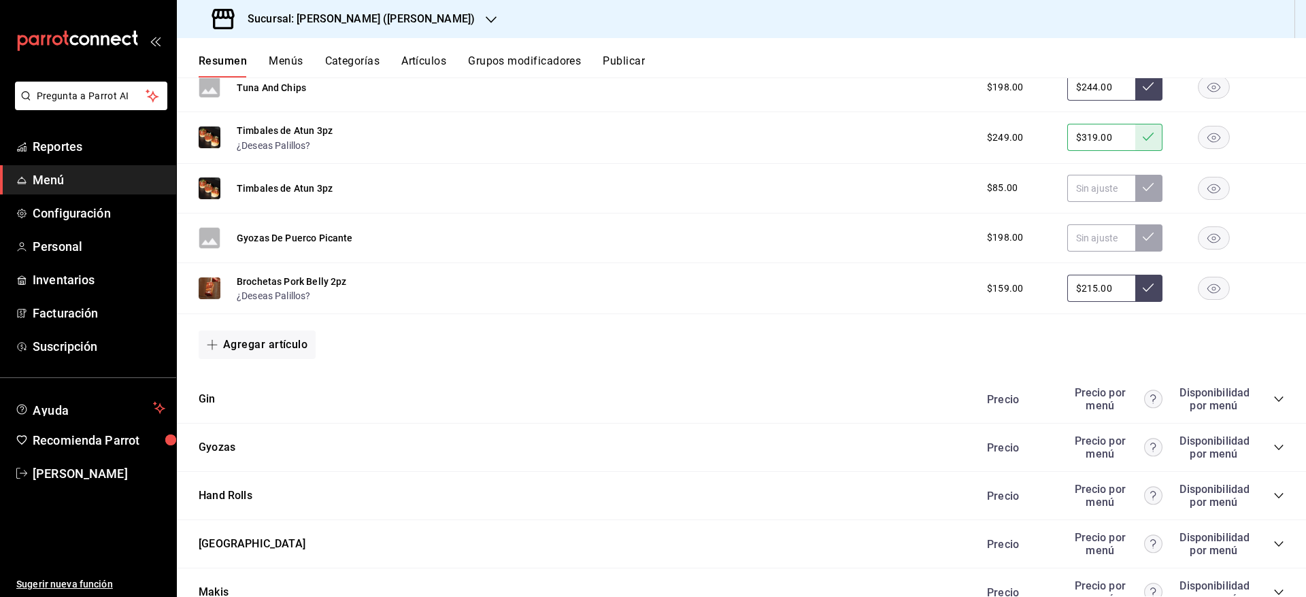
scroll to position [6279, 0]
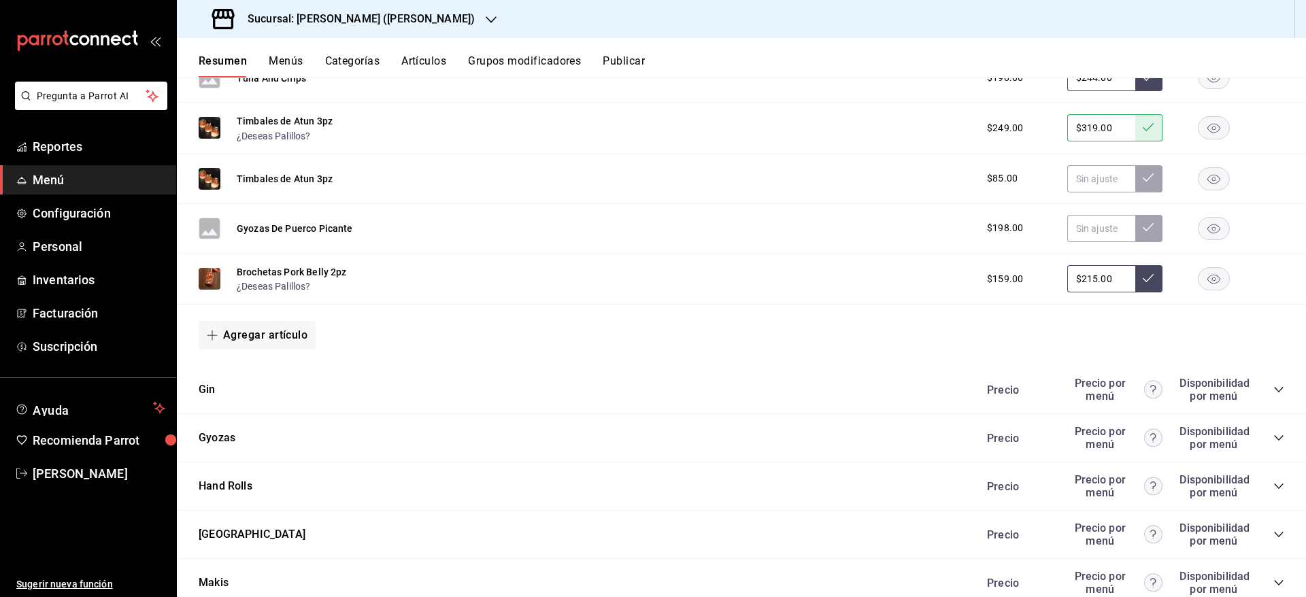
click at [1252, 439] on div "Precio Precio por menú Disponibilidad por menú" at bounding box center [1128, 438] width 311 height 26
click at [1273, 437] on icon "collapse-category-row" at bounding box center [1278, 438] width 11 height 11
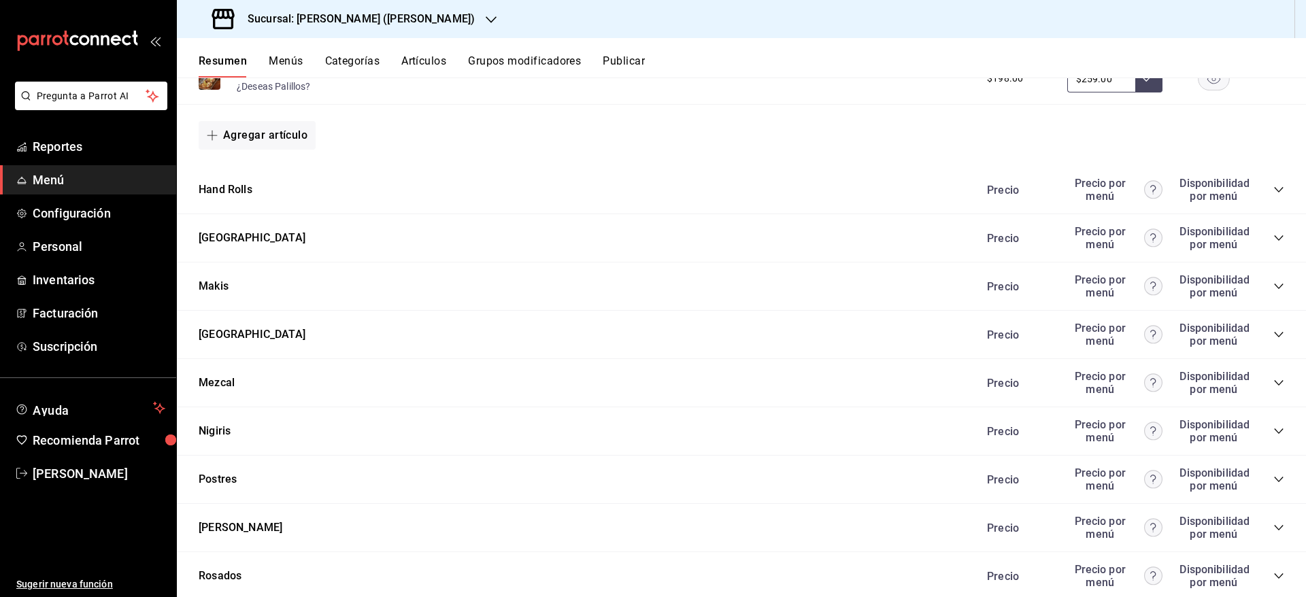
scroll to position [6794, 0]
click at [1273, 282] on icon "collapse-category-row" at bounding box center [1278, 283] width 11 height 11
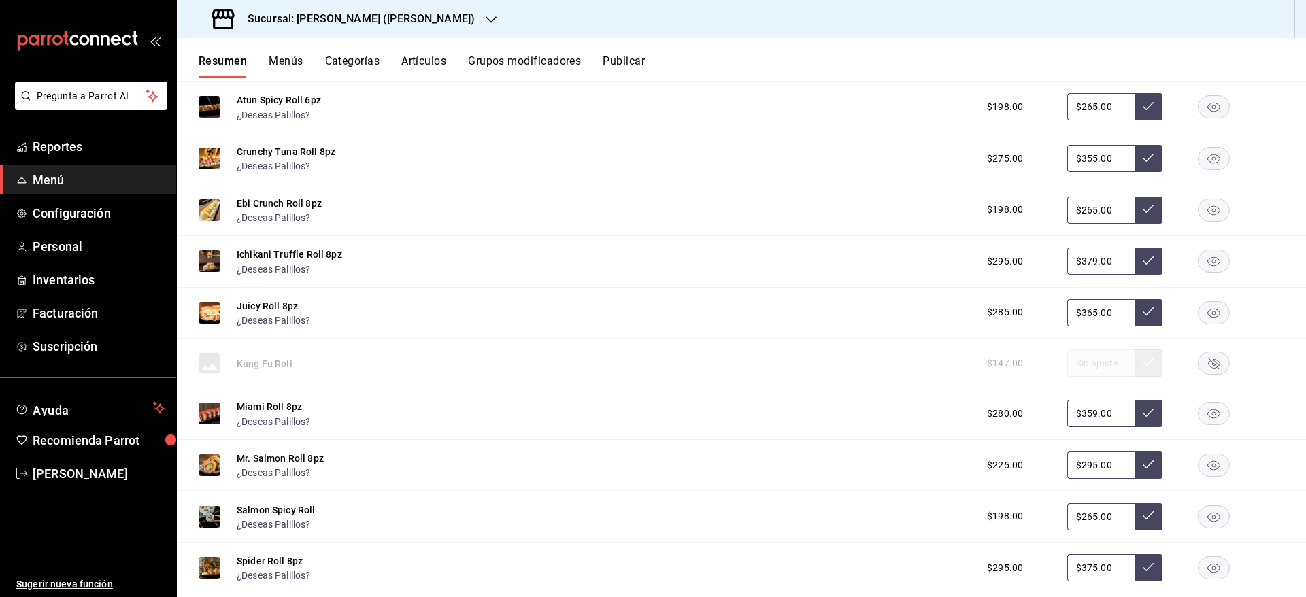
scroll to position [7018, 0]
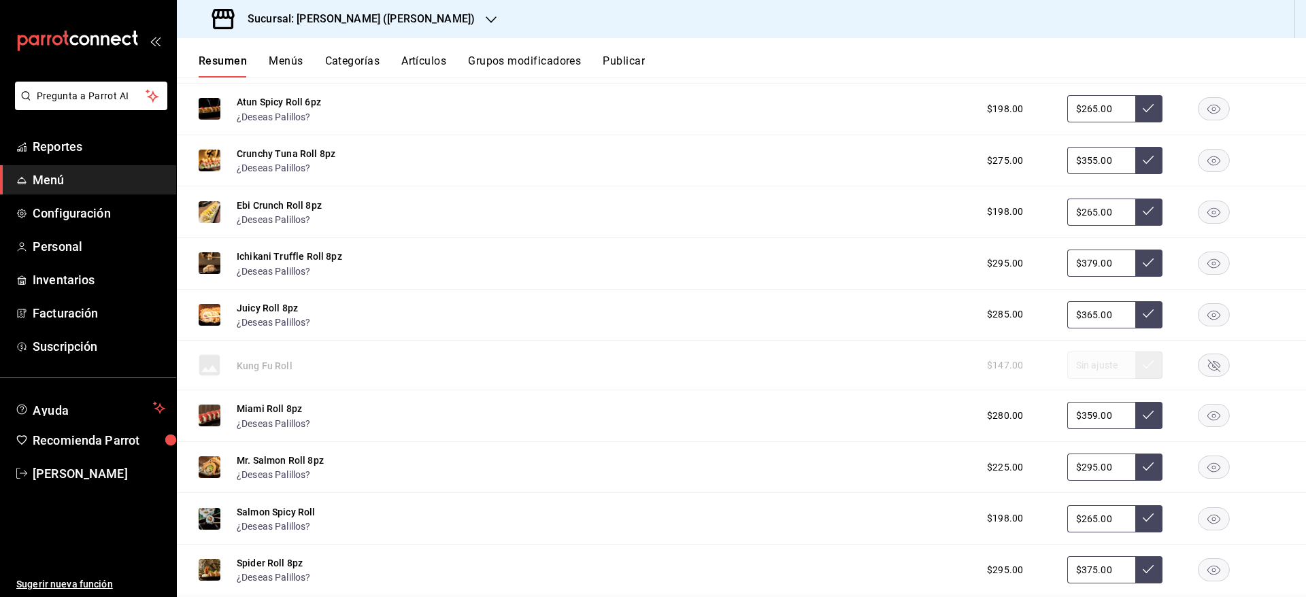
click at [1094, 318] on input "$365.00" at bounding box center [1101, 314] width 68 height 27
type input "$359.00"
click at [1143, 316] on icon at bounding box center [1148, 313] width 11 height 11
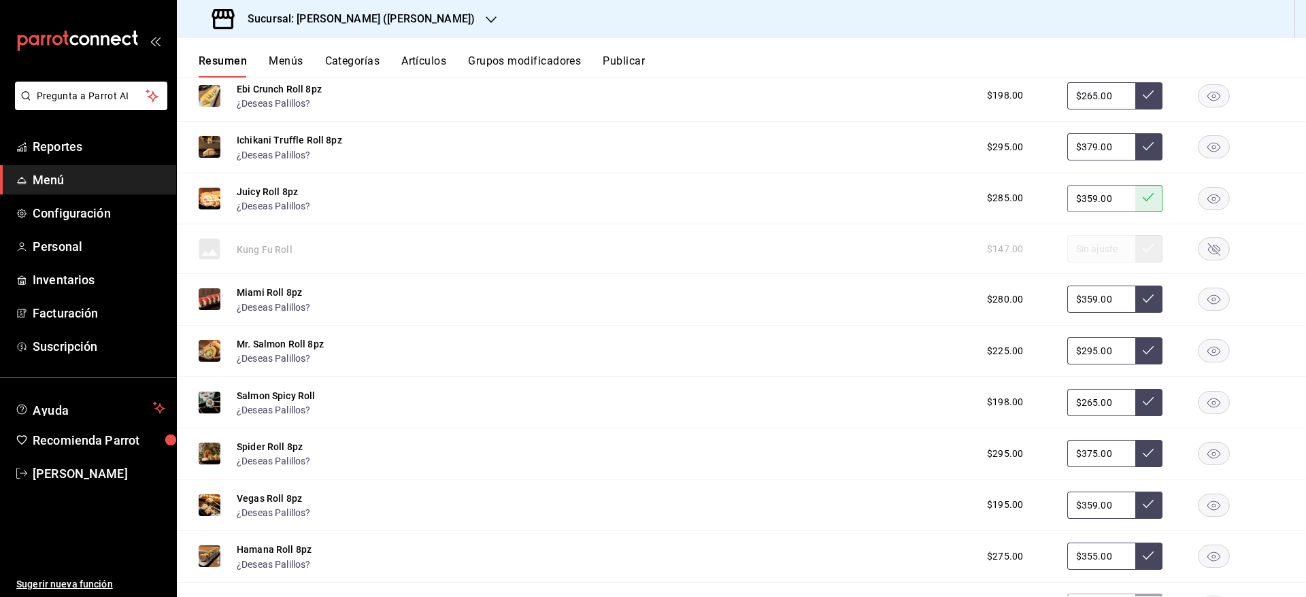
scroll to position [7136, 0]
click at [1075, 505] on input "$359.00" at bounding box center [1101, 503] width 68 height 27
type input "$249.00"
click at [1136, 510] on button at bounding box center [1148, 503] width 27 height 27
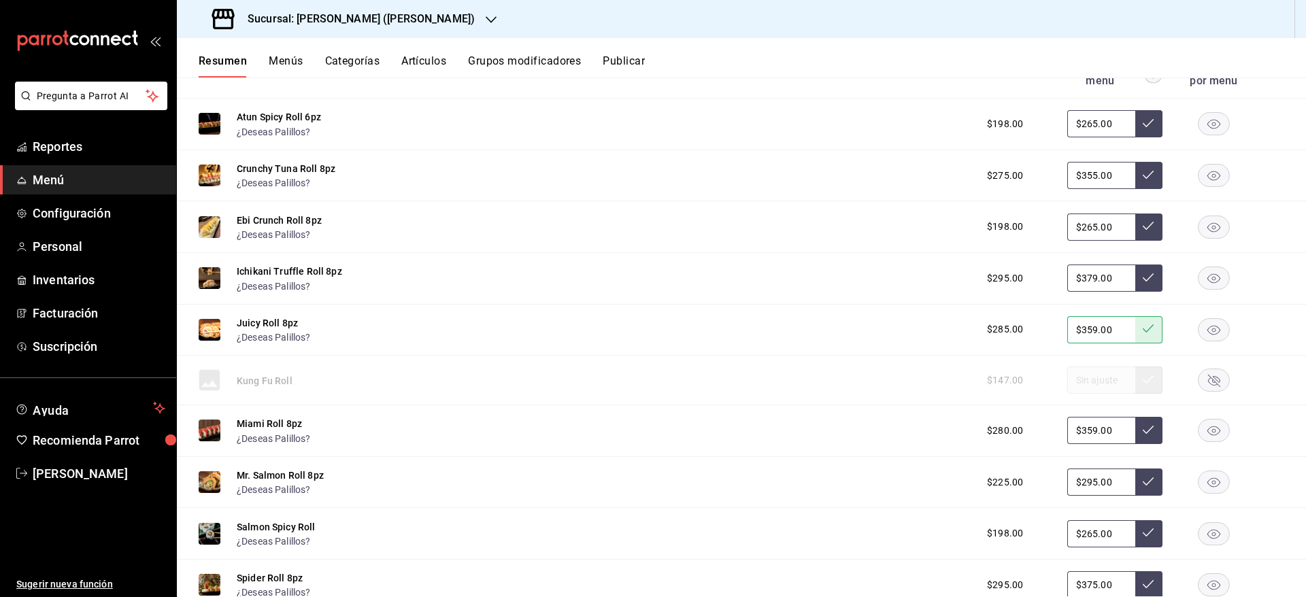
scroll to position [7000, 0]
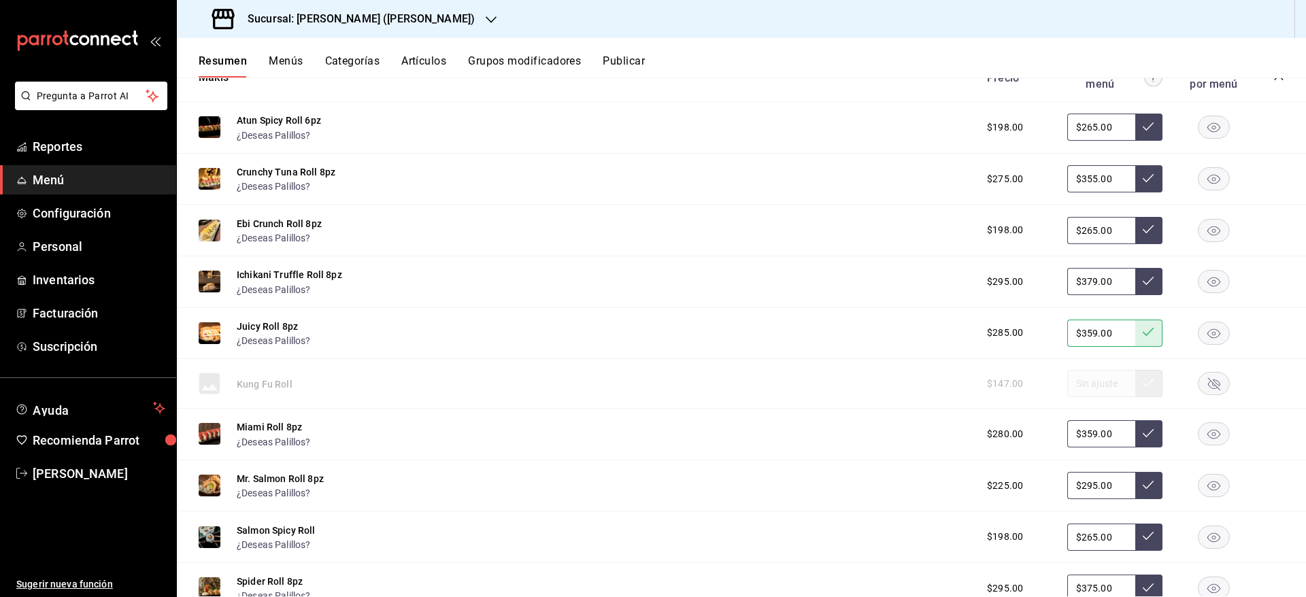
click at [1103, 234] on input "$265.00" at bounding box center [1101, 230] width 68 height 27
type input "$259.00"
click at [1141, 230] on button at bounding box center [1148, 230] width 27 height 27
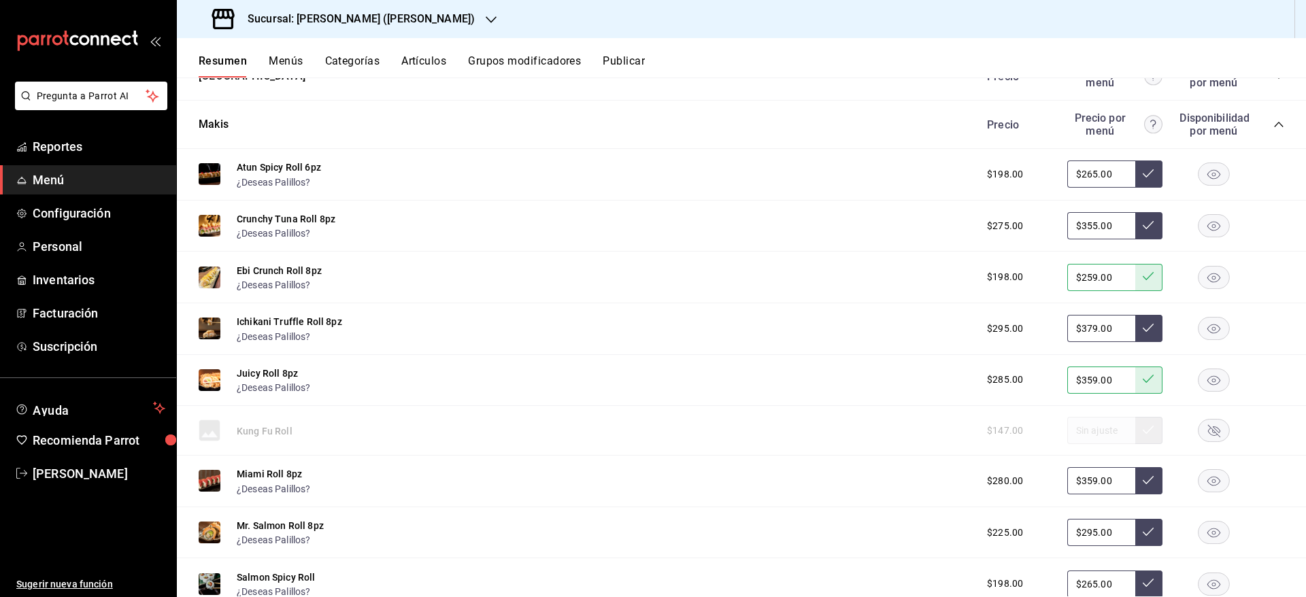
scroll to position [6951, 0]
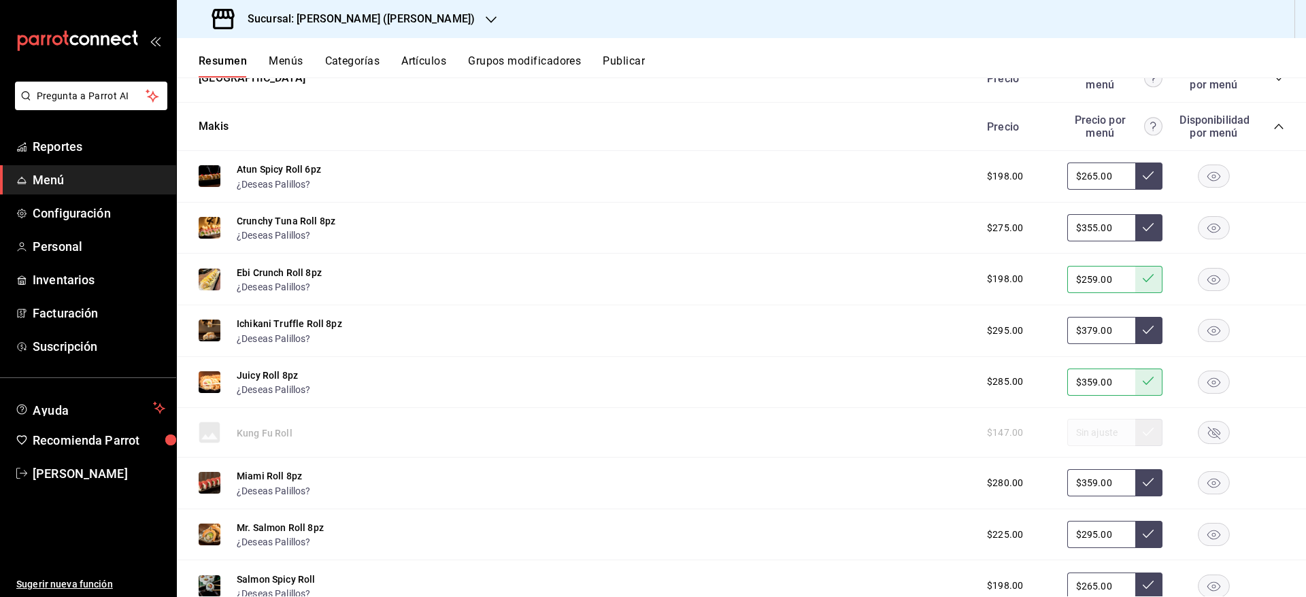
click at [1082, 176] on input "$265.00" at bounding box center [1101, 176] width 68 height 27
type input "$259.00"
click at [1143, 169] on button at bounding box center [1148, 176] width 27 height 27
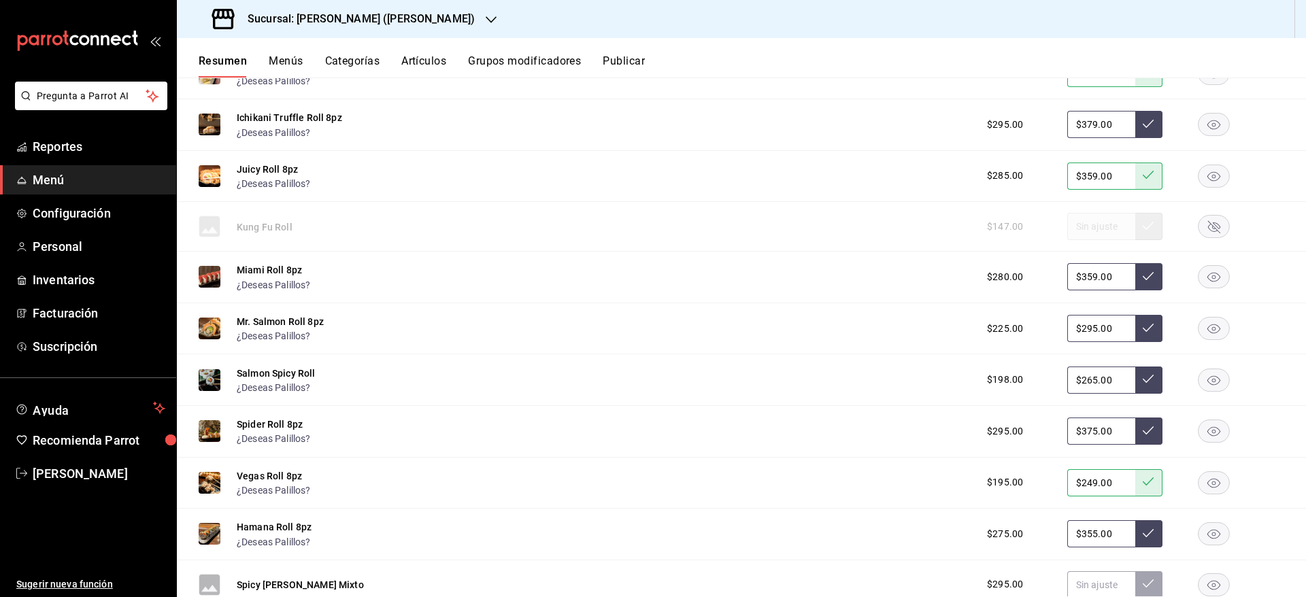
scroll to position [7183, 0]
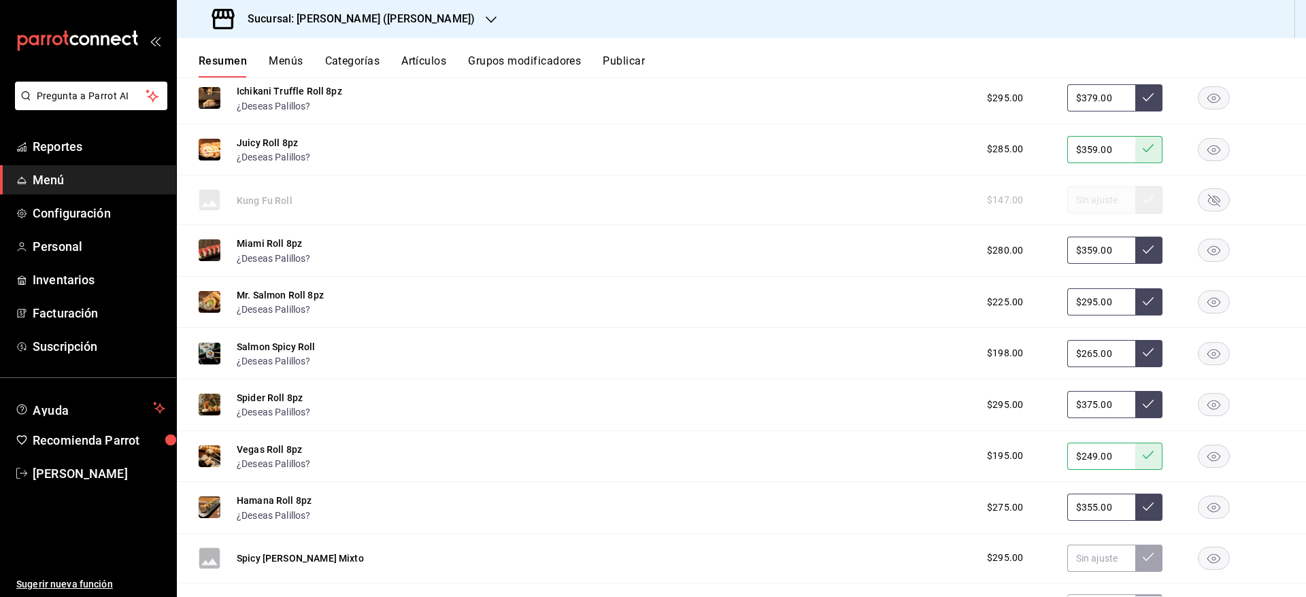
click at [1081, 349] on input "$265.00" at bounding box center [1101, 353] width 68 height 27
type input "$259.00"
click at [1143, 351] on icon at bounding box center [1148, 352] width 11 height 11
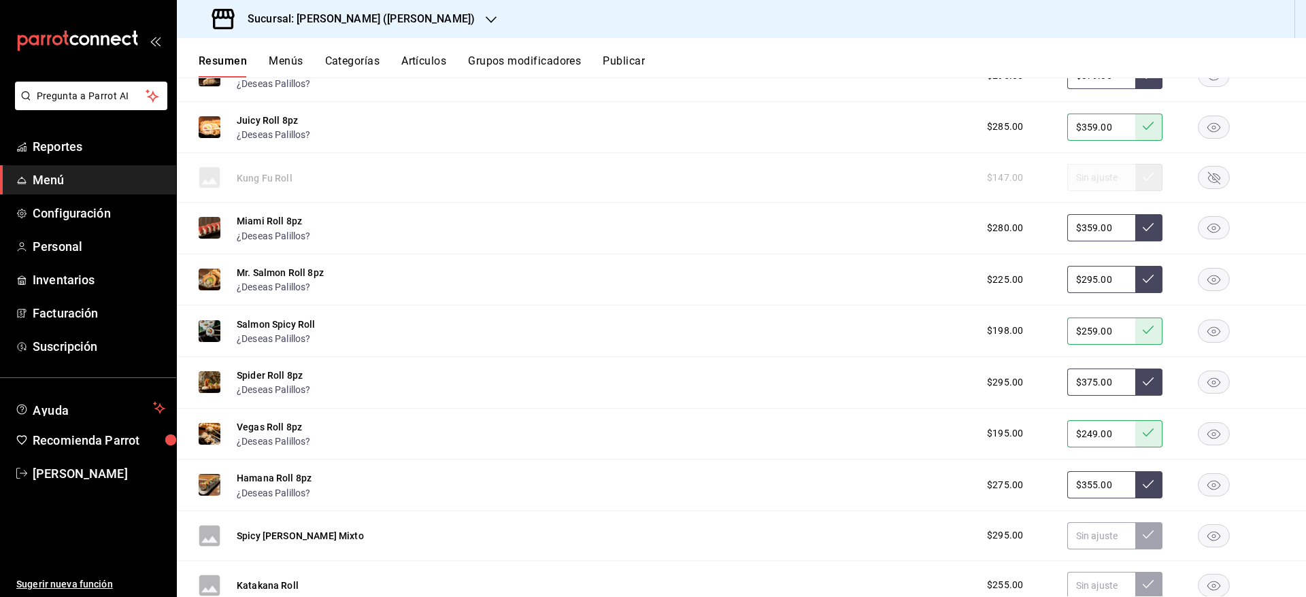
scroll to position [7205, 0]
click at [1083, 280] on input "$295.00" at bounding box center [1101, 280] width 68 height 27
type input "$294.00"
click at [1135, 282] on button at bounding box center [1148, 280] width 27 height 27
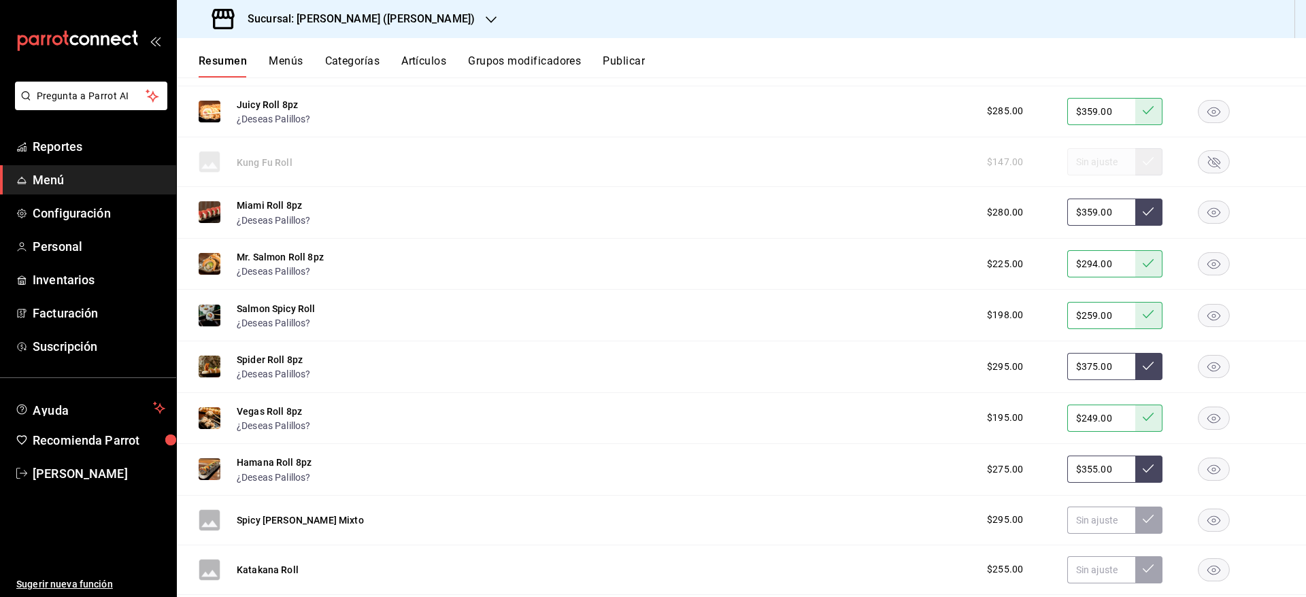
scroll to position [7222, 0]
click at [1083, 472] on input "$355.00" at bounding box center [1101, 468] width 68 height 27
type input "$349.00"
click at [1143, 466] on icon at bounding box center [1148, 468] width 11 height 11
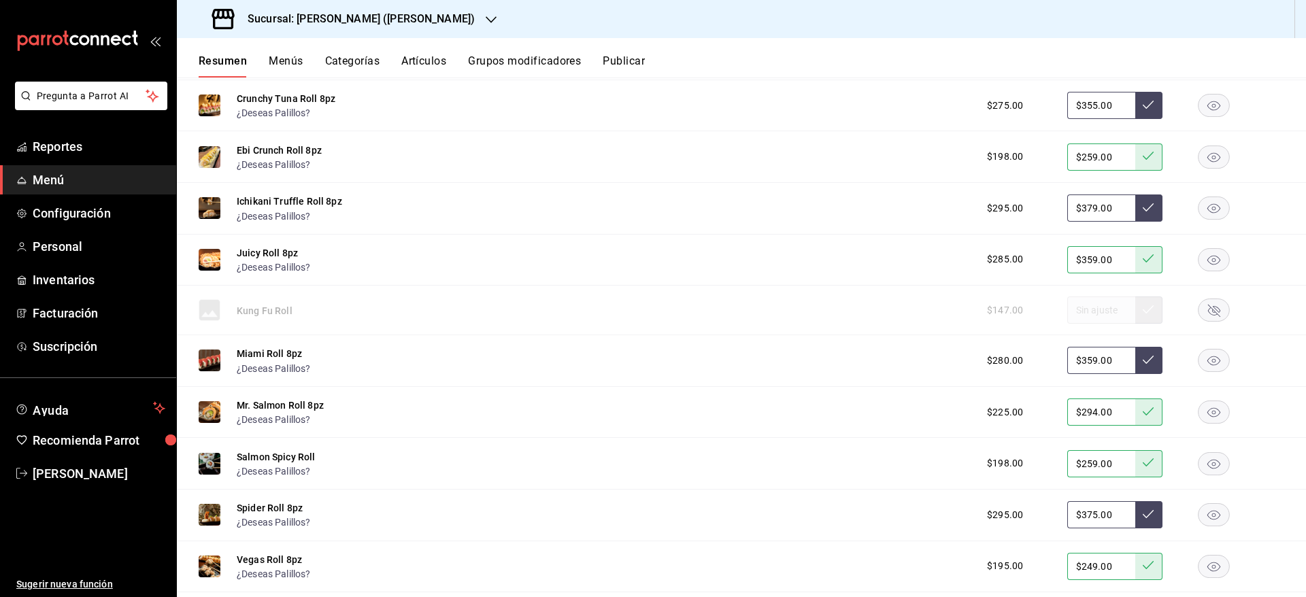
scroll to position [7060, 0]
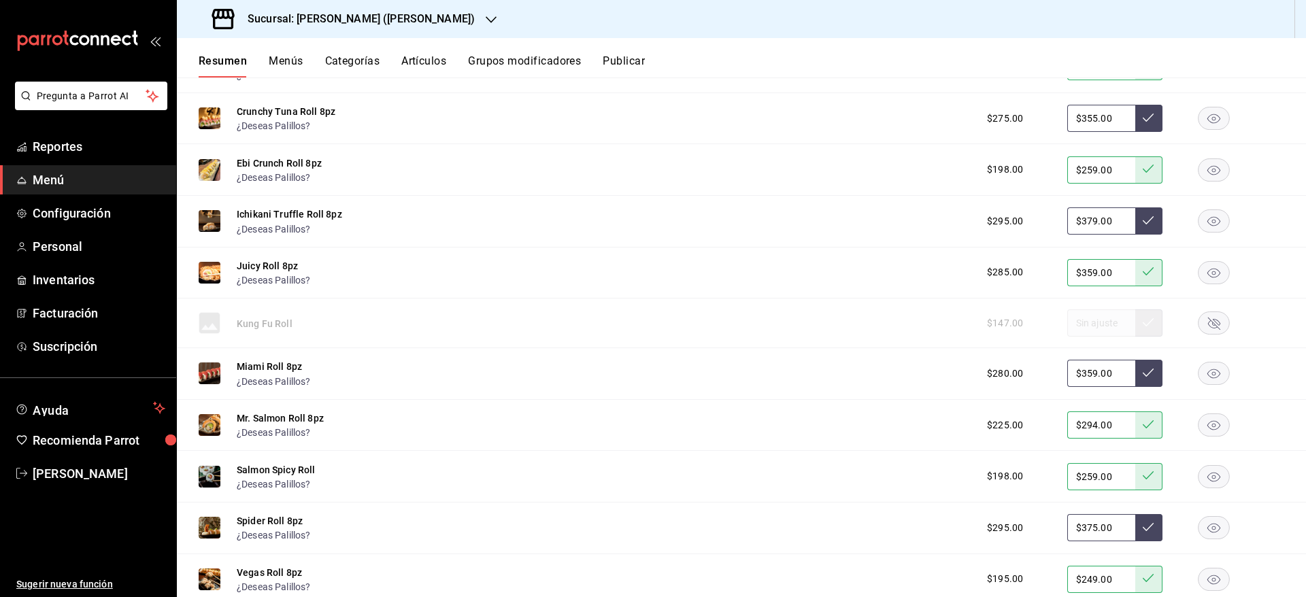
click at [1082, 222] on input "$379.00" at bounding box center [1101, 220] width 68 height 27
type input "$375.00"
click at [1143, 221] on icon at bounding box center [1148, 220] width 11 height 8
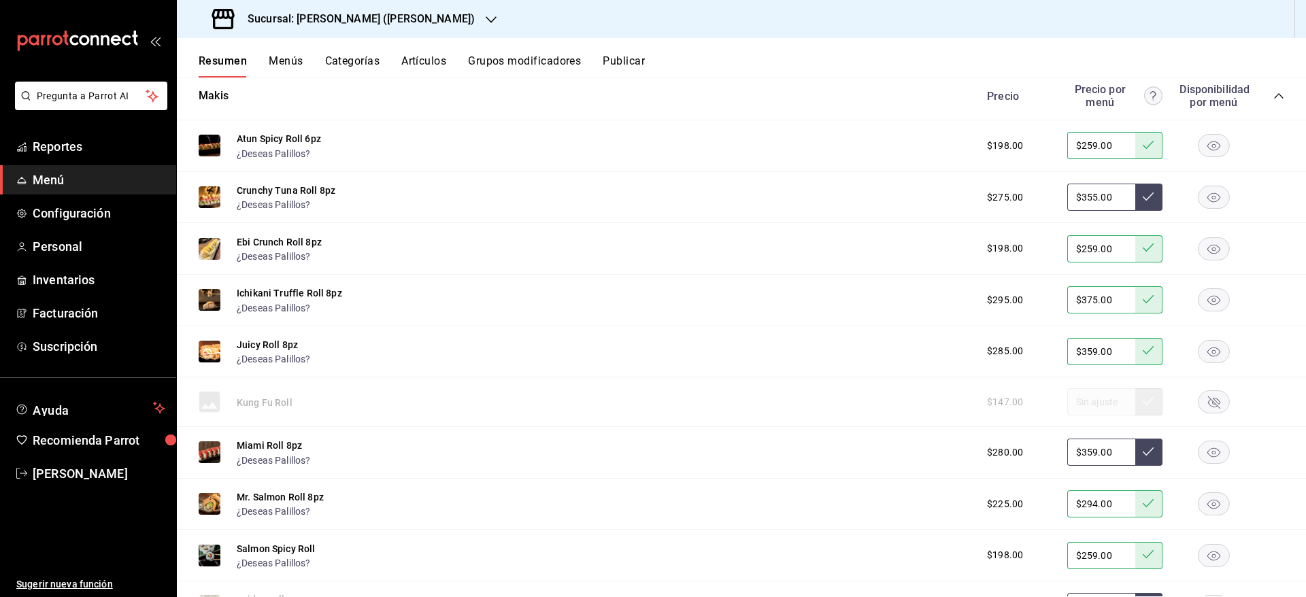
scroll to position [6983, 0]
click at [1082, 194] on input "$355.00" at bounding box center [1101, 195] width 68 height 27
type input "$349.00"
click at [1139, 193] on button at bounding box center [1148, 195] width 27 height 27
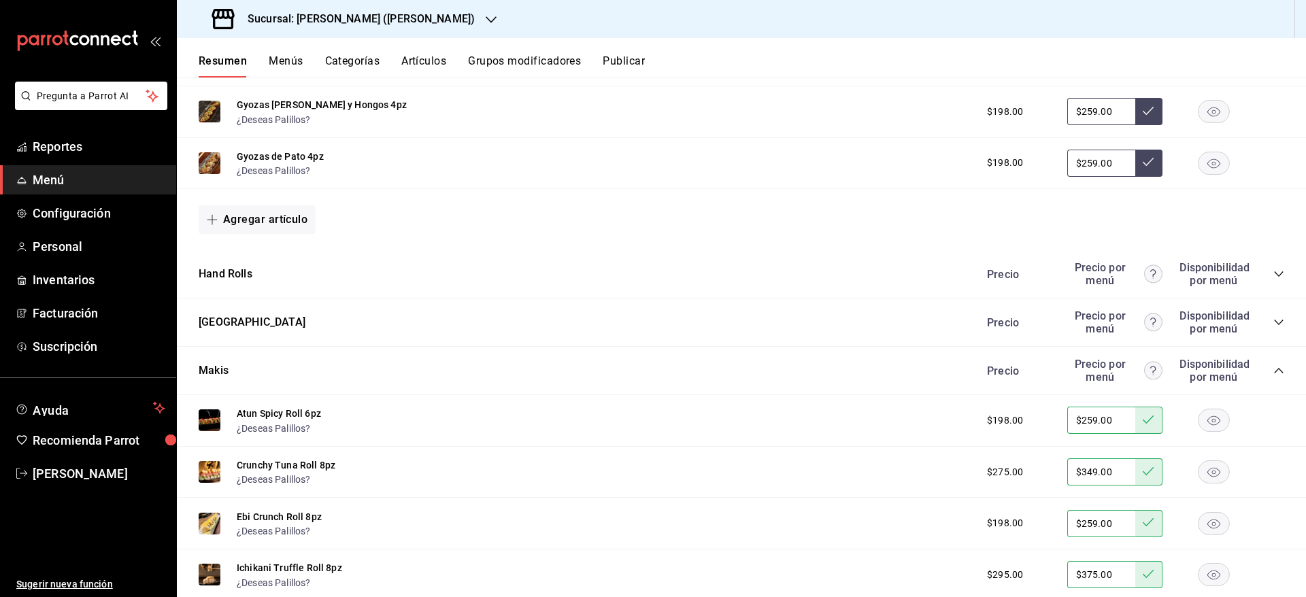
scroll to position [6704, 0]
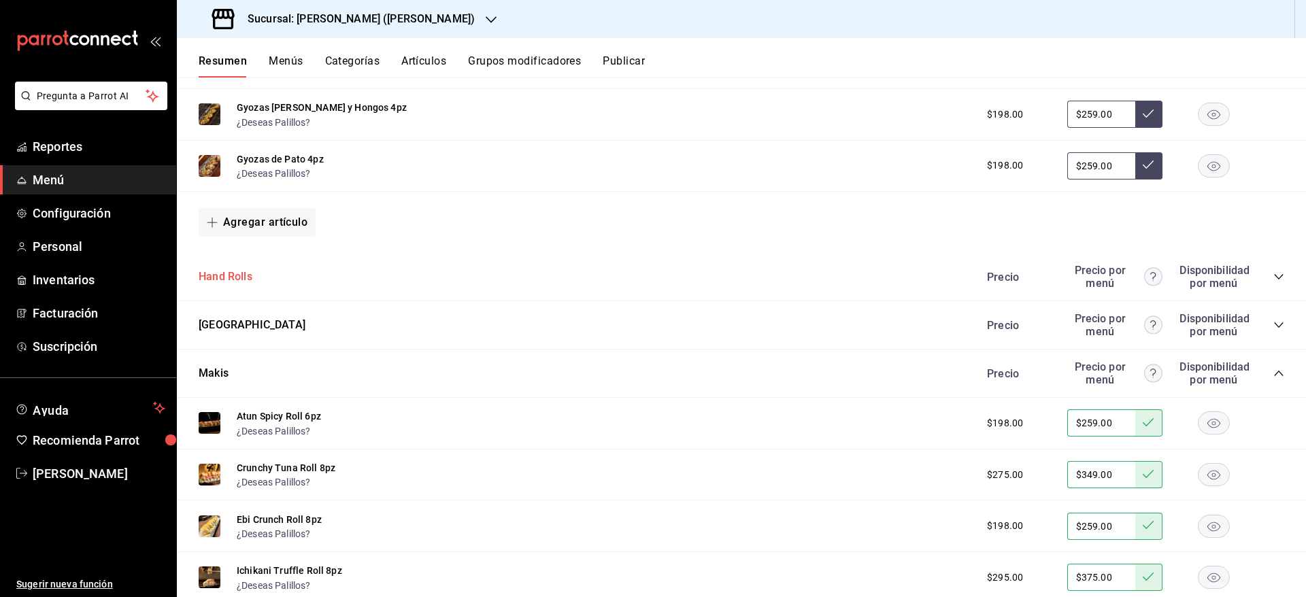
click at [222, 270] on button "Hand Rolls" at bounding box center [226, 277] width 54 height 16
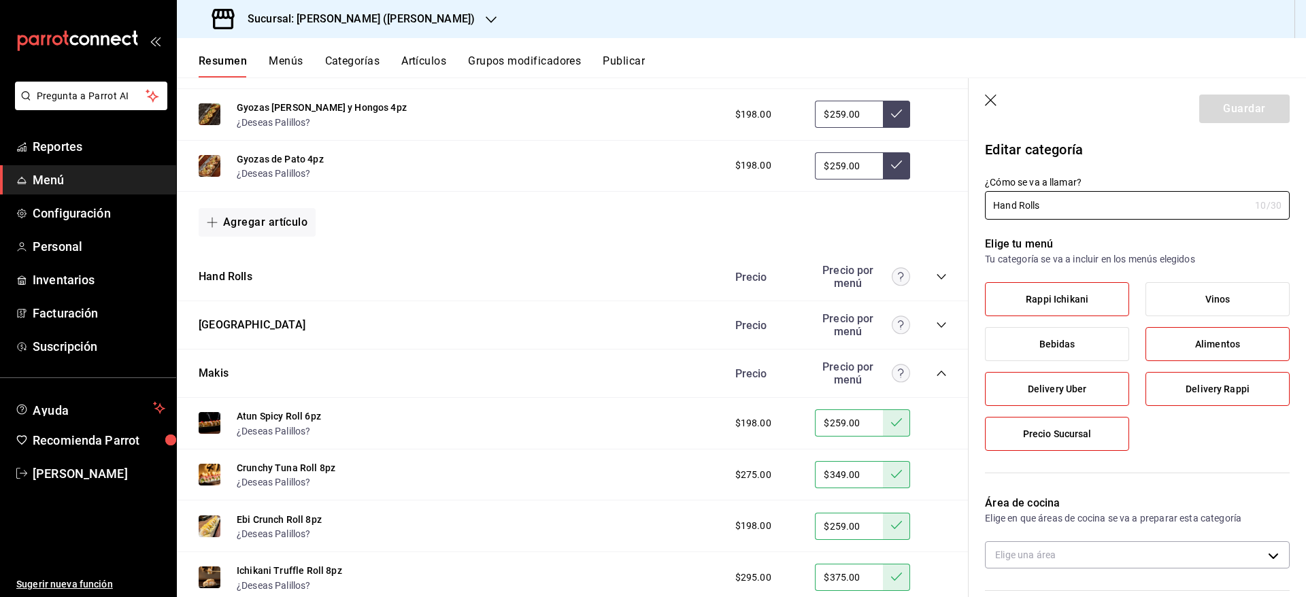
type input "eb1c1136-b518-4956-97f1-425b93746ce4"
click at [995, 103] on icon "button" at bounding box center [992, 102] width 14 height 14
click at [990, 101] on icon "button" at bounding box center [992, 102] width 14 height 14
click at [1014, 106] on header "Guardar" at bounding box center [1137, 106] width 337 height 56
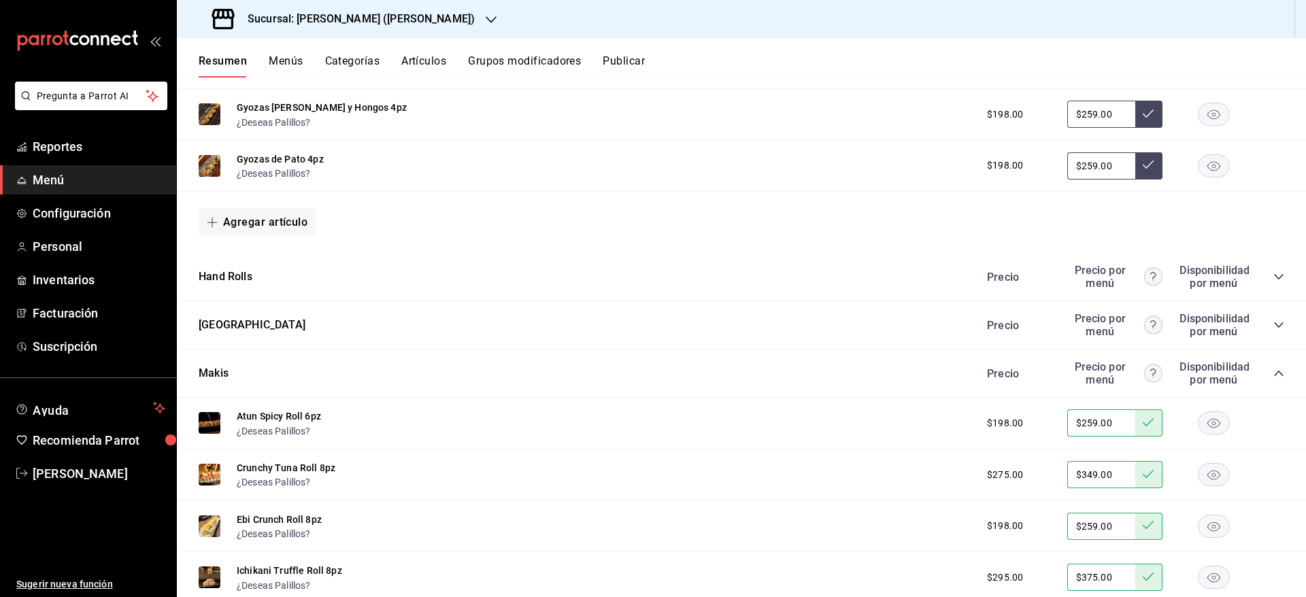
click at [1273, 279] on icon "collapse-category-row" at bounding box center [1278, 276] width 11 height 11
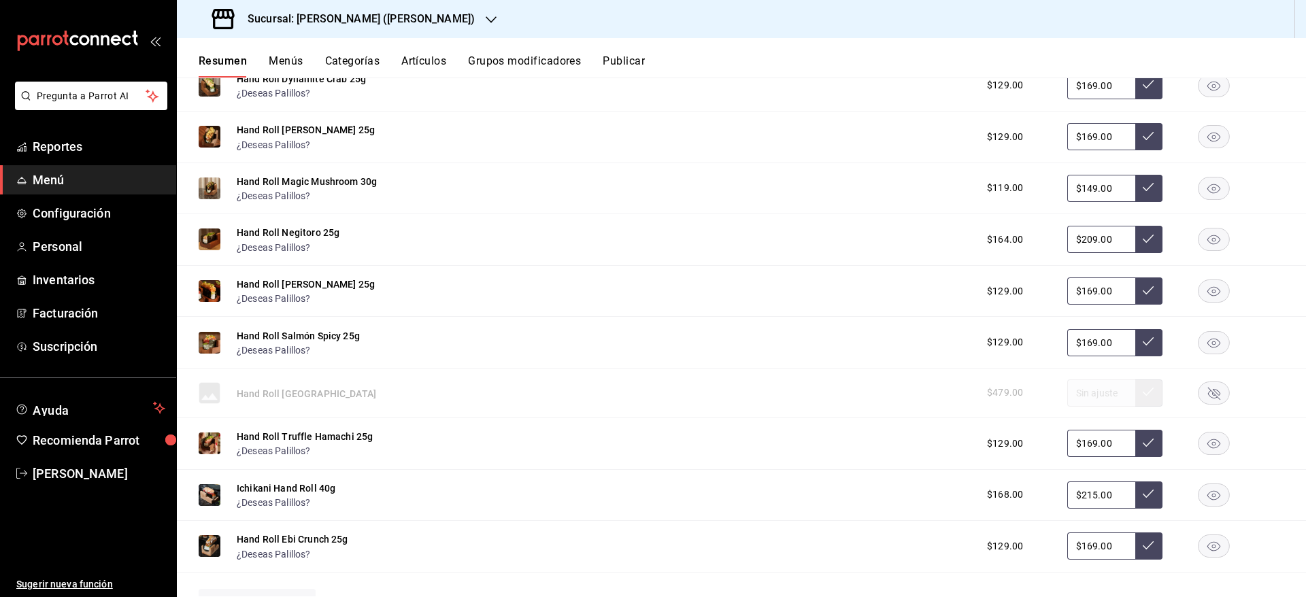
scroll to position [7243, 0]
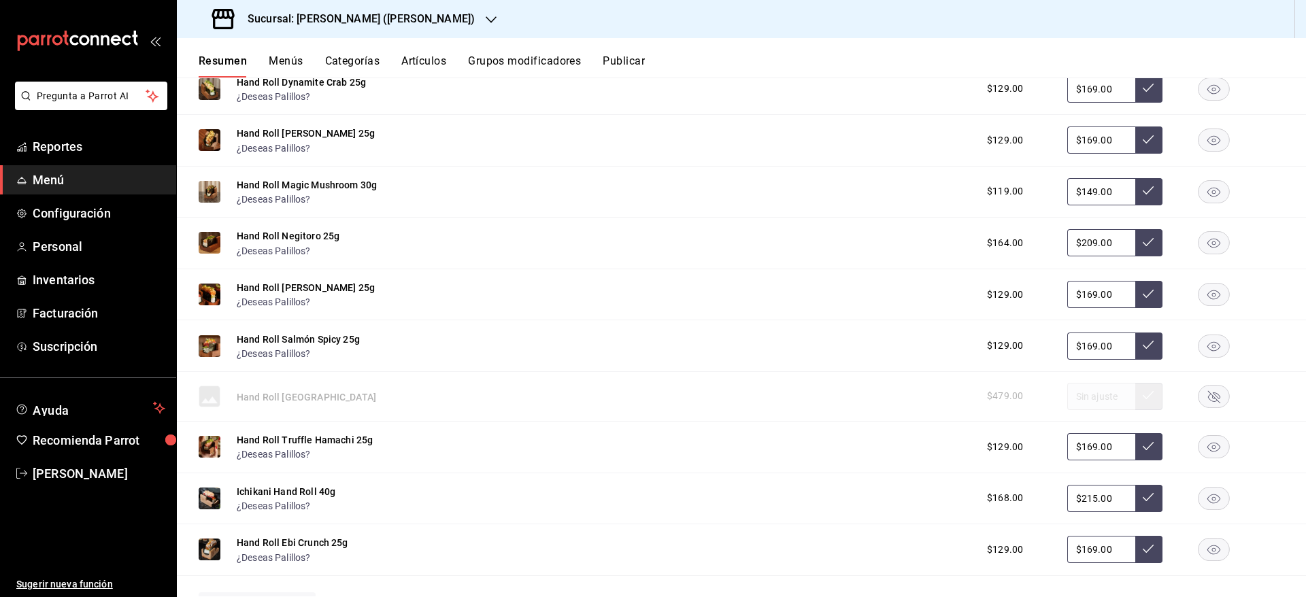
click at [1095, 195] on input "$149.00" at bounding box center [1101, 191] width 68 height 27
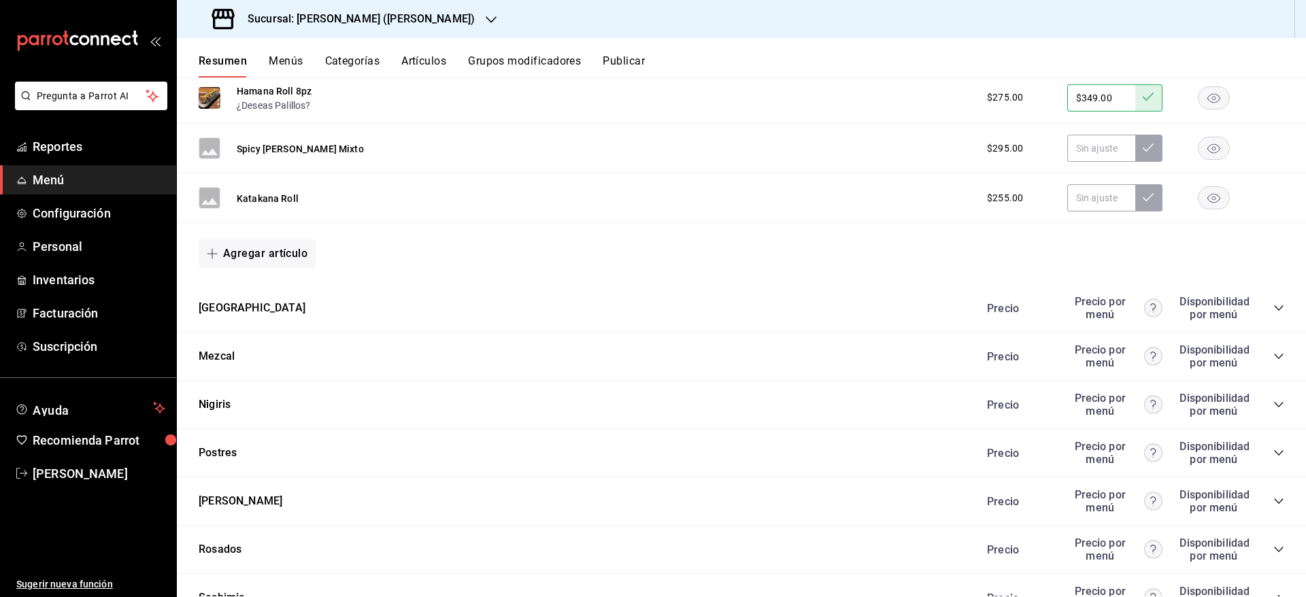
scroll to position [8481, 0]
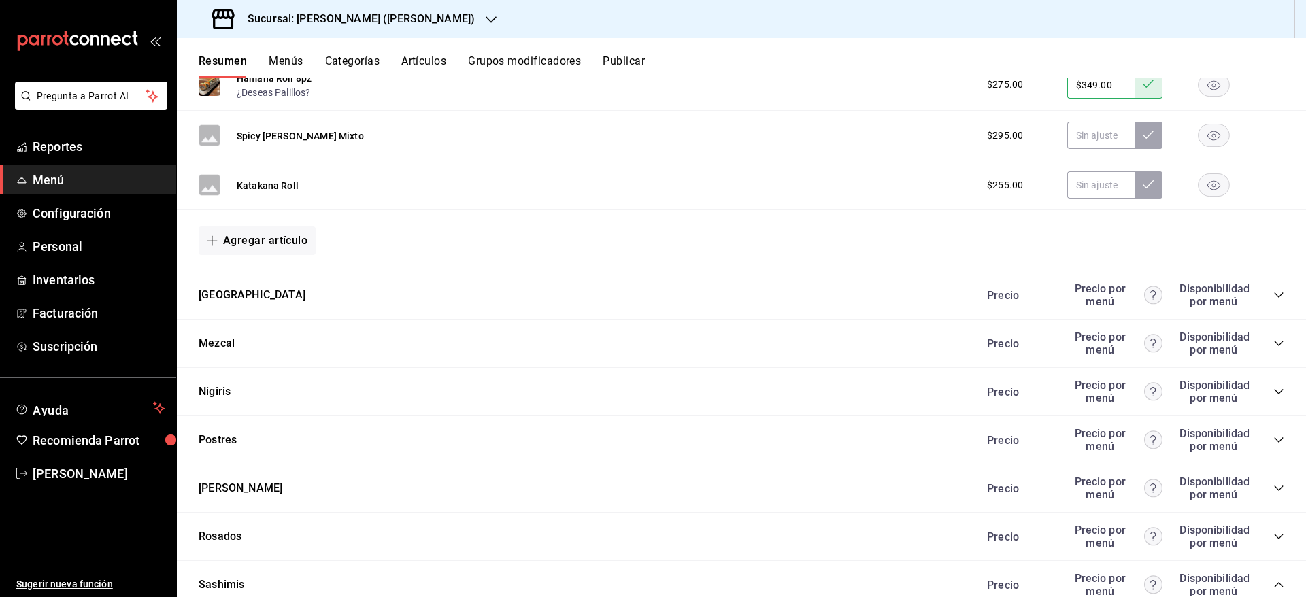
click at [1274, 439] on icon "collapse-category-row" at bounding box center [1278, 439] width 9 height 5
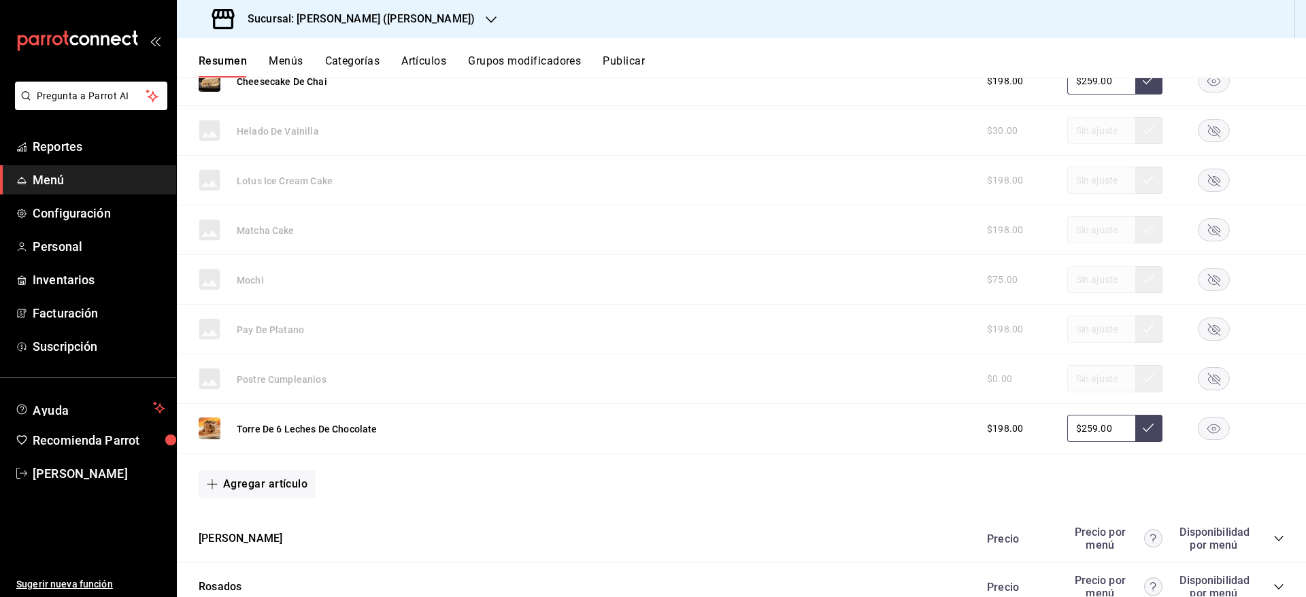
scroll to position [8893, 0]
